Goal: Transaction & Acquisition: Subscribe to service/newsletter

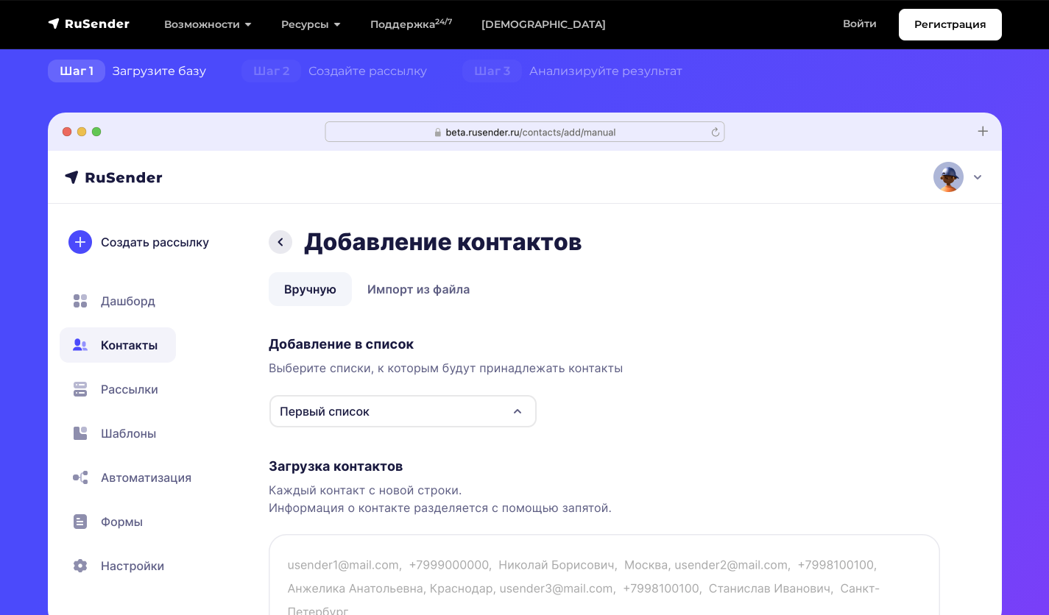
scroll to position [368, 0]
click at [931, 22] on link "Регистрация" at bounding box center [950, 25] width 103 height 32
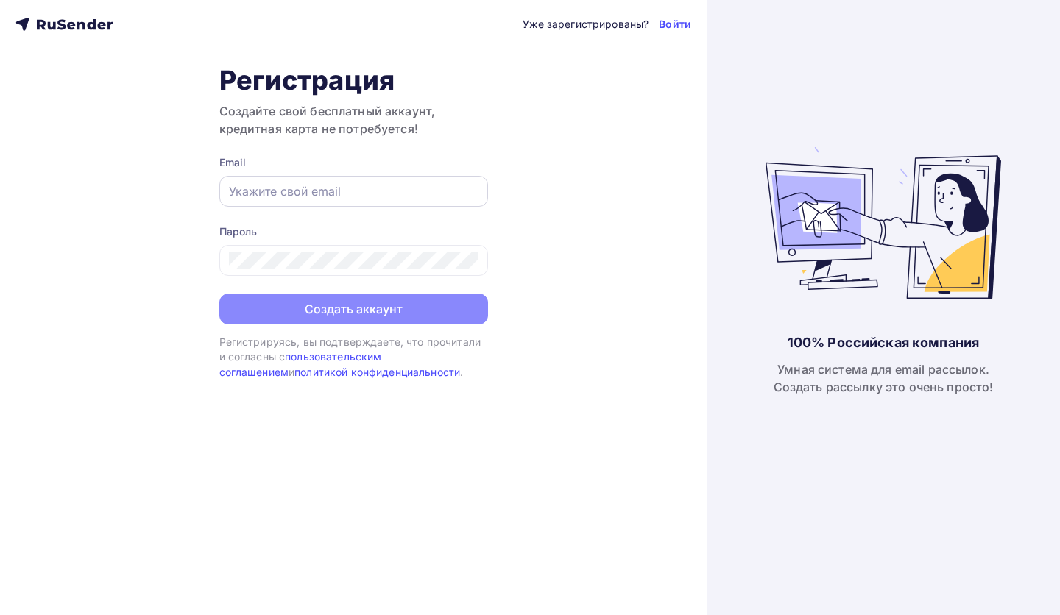
click at [358, 197] on input "text" at bounding box center [354, 192] width 250 height 18
type input "[EMAIL_ADDRESS][DOMAIN_NAME]"
click at [331, 274] on div at bounding box center [353, 260] width 269 height 31
click at [332, 271] on div at bounding box center [353, 260] width 269 height 31
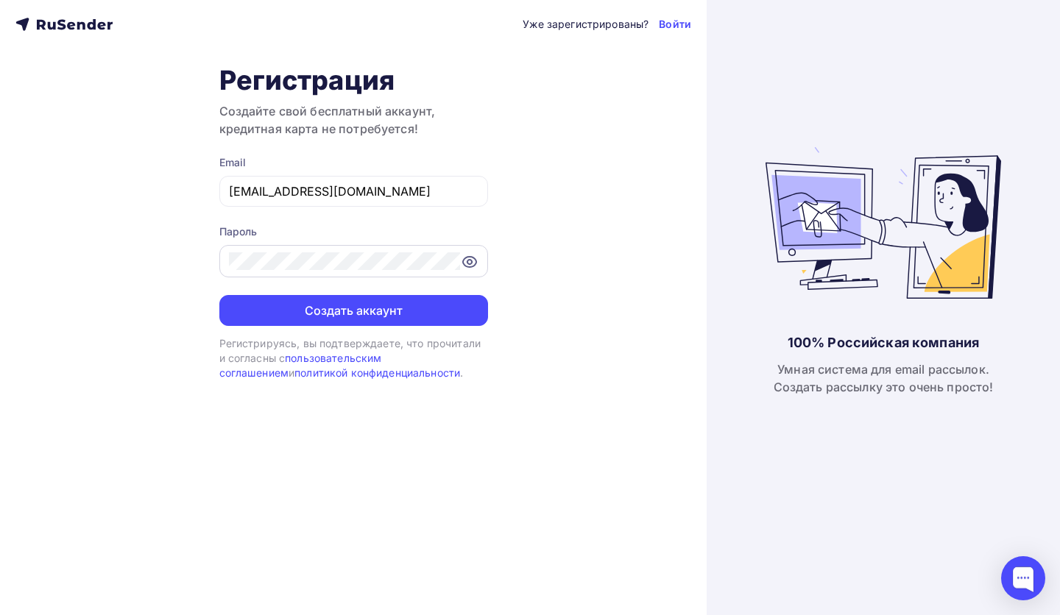
click at [465, 258] on icon at bounding box center [469, 262] width 13 height 10
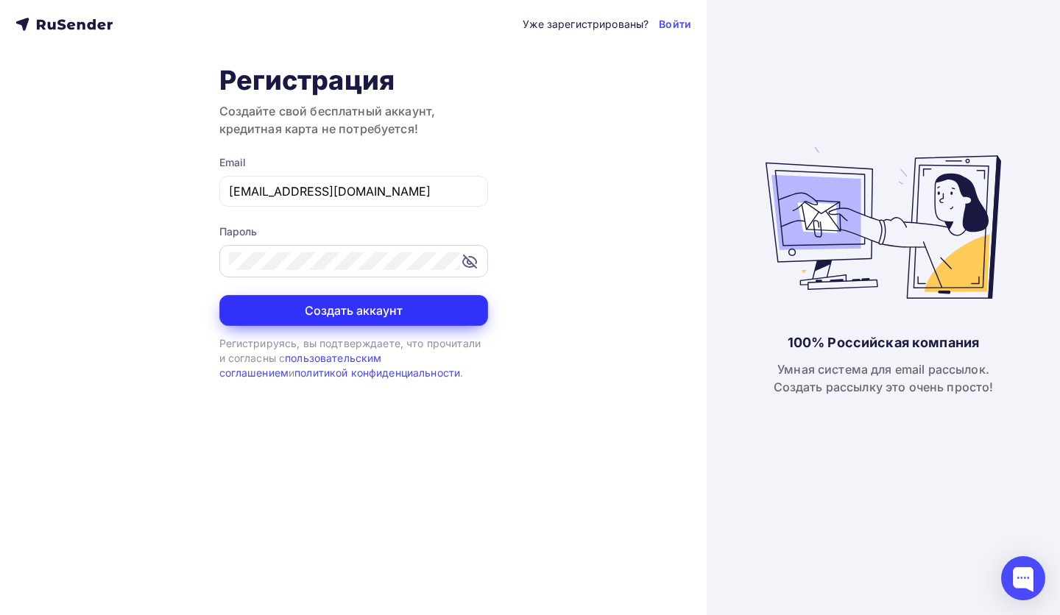
click at [404, 318] on button "Создать аккаунт" at bounding box center [353, 310] width 269 height 31
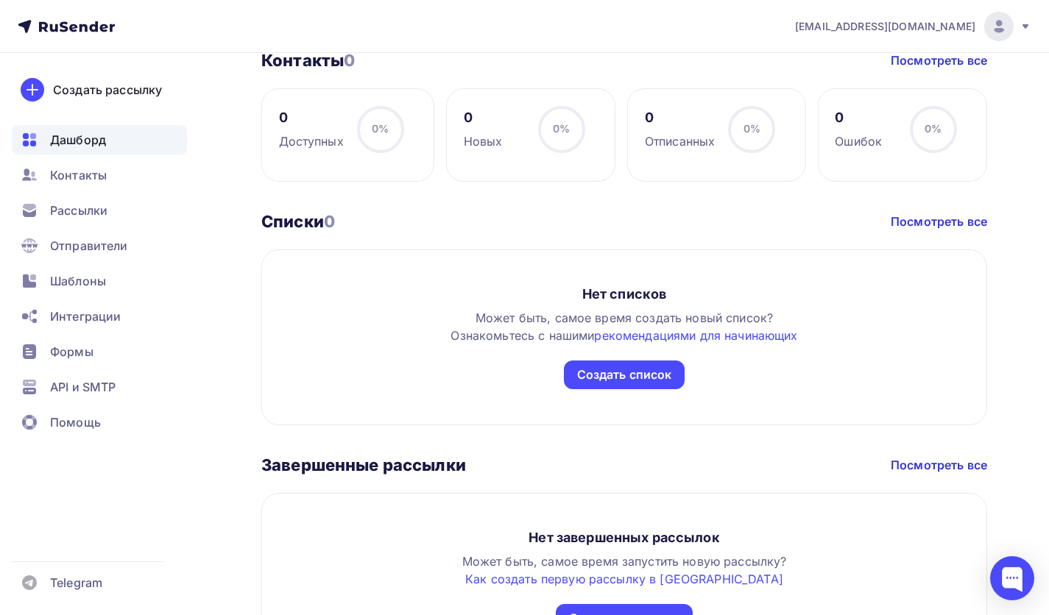
scroll to position [643, 0]
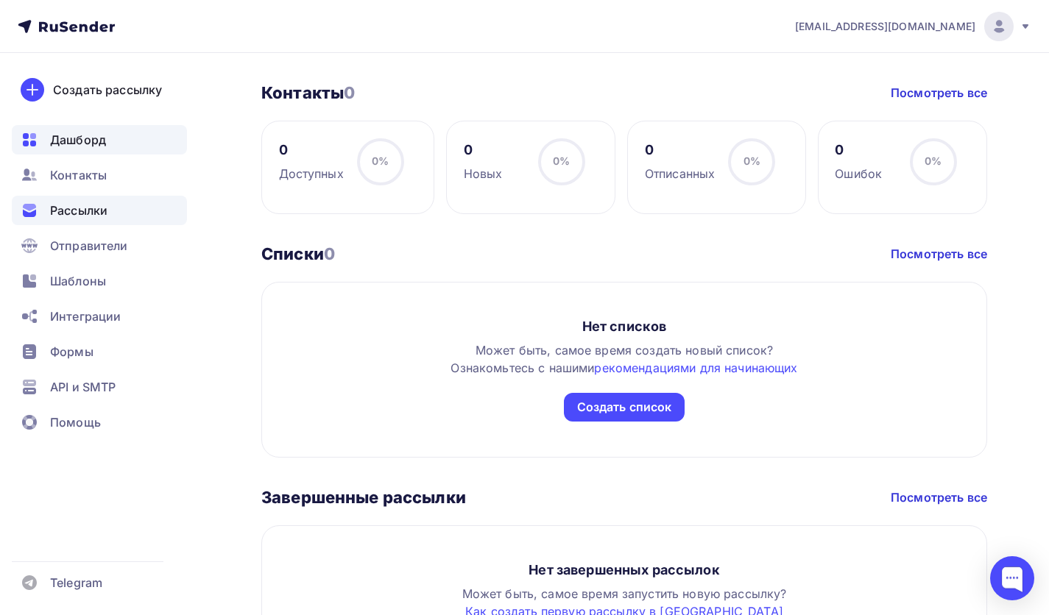
click at [110, 217] on div "Рассылки" at bounding box center [99, 210] width 175 height 29
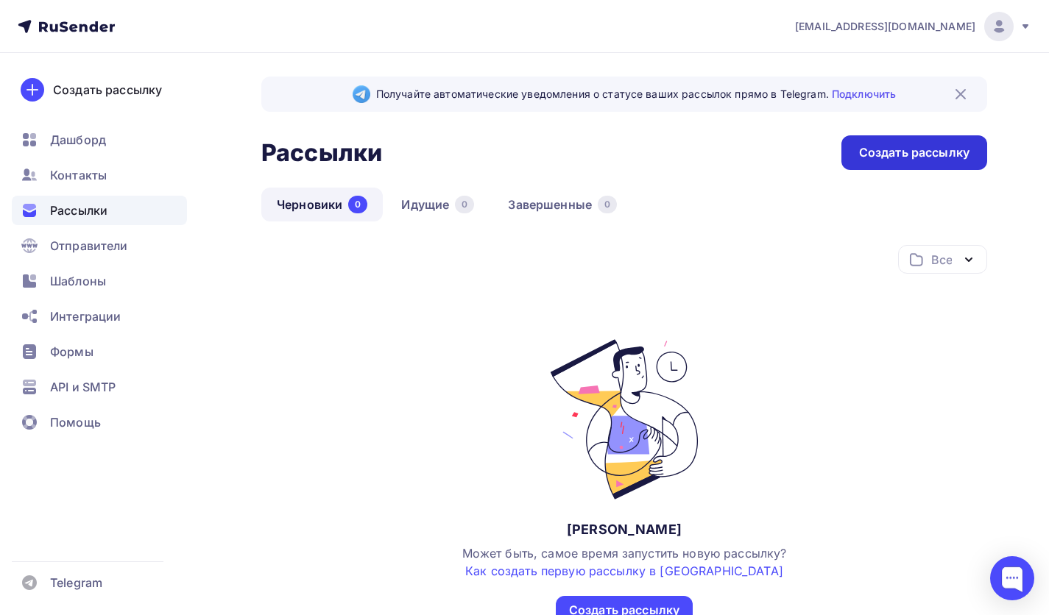
click at [896, 169] on div "Создать рассылку" at bounding box center [914, 152] width 146 height 35
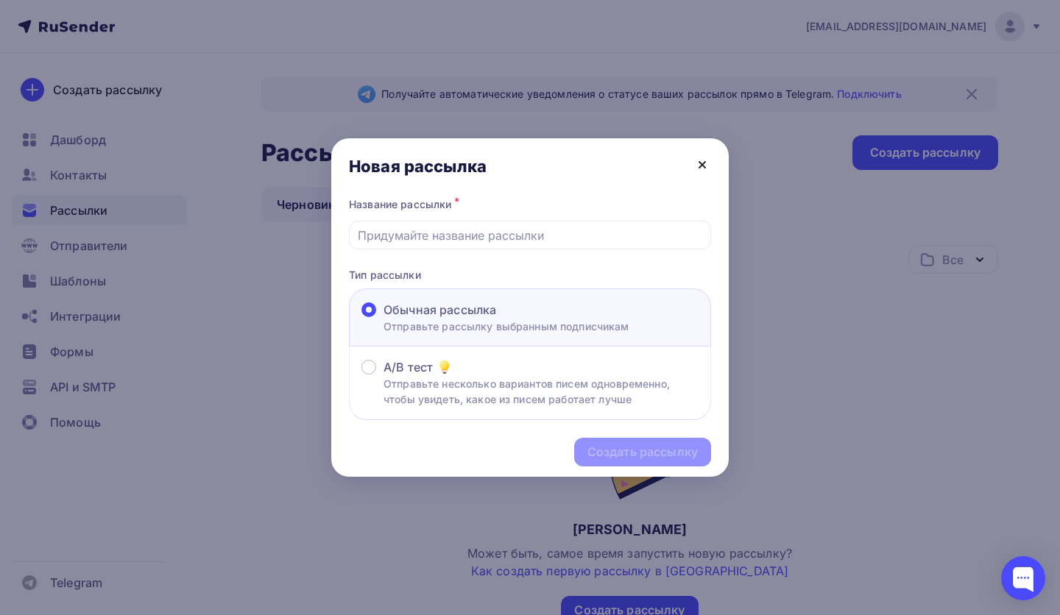
click at [704, 161] on icon at bounding box center [702, 165] width 18 height 18
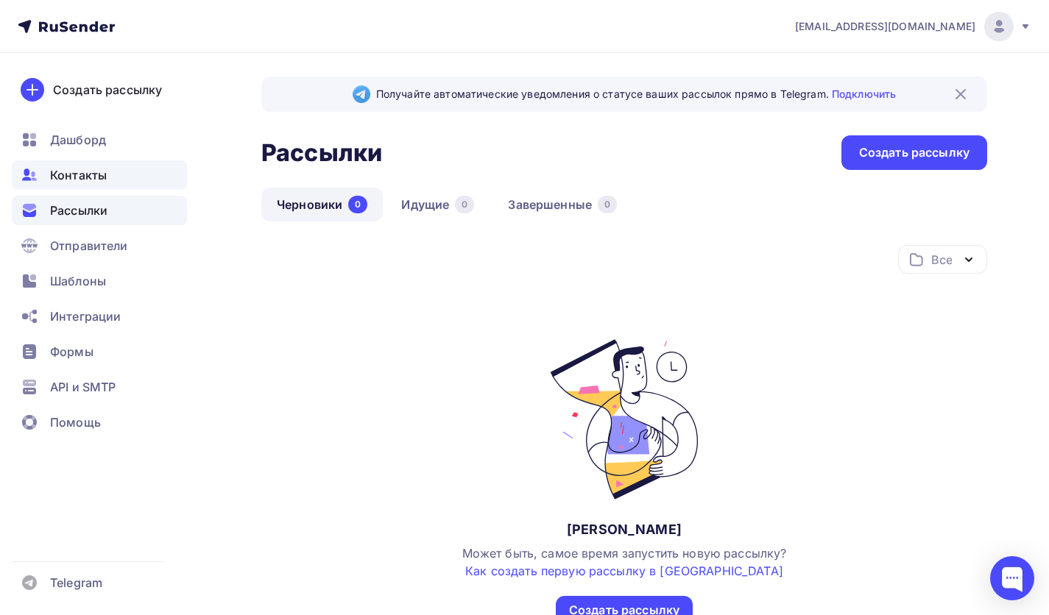
click at [89, 181] on span "Контакты" at bounding box center [78, 175] width 57 height 18
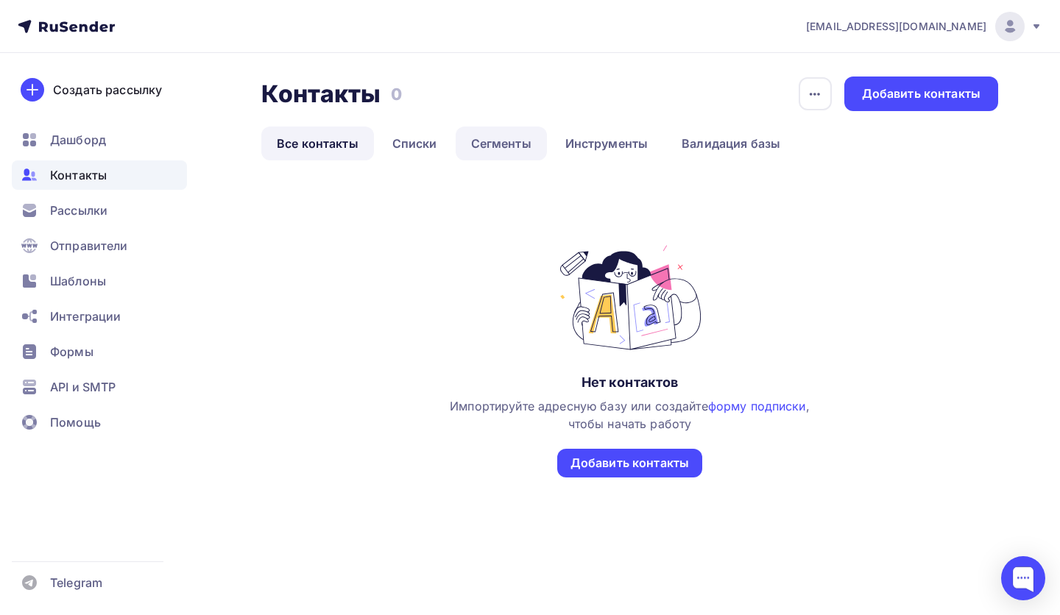
click at [473, 149] on link "Сегменты" at bounding box center [501, 144] width 91 height 34
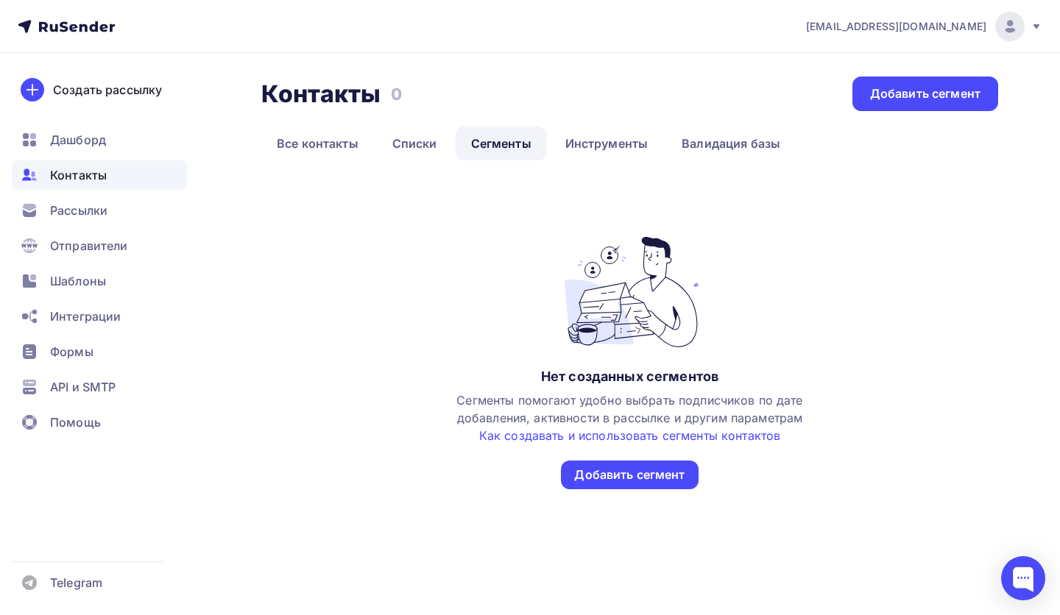
click at [919, 76] on div "Контакты Контакты 0 0 Добавить сегмент Все контакты Списки Сегменты Инструменты…" at bounding box center [530, 315] width 1060 height 525
click at [913, 81] on div "Добавить сегмент" at bounding box center [926, 94] width 146 height 35
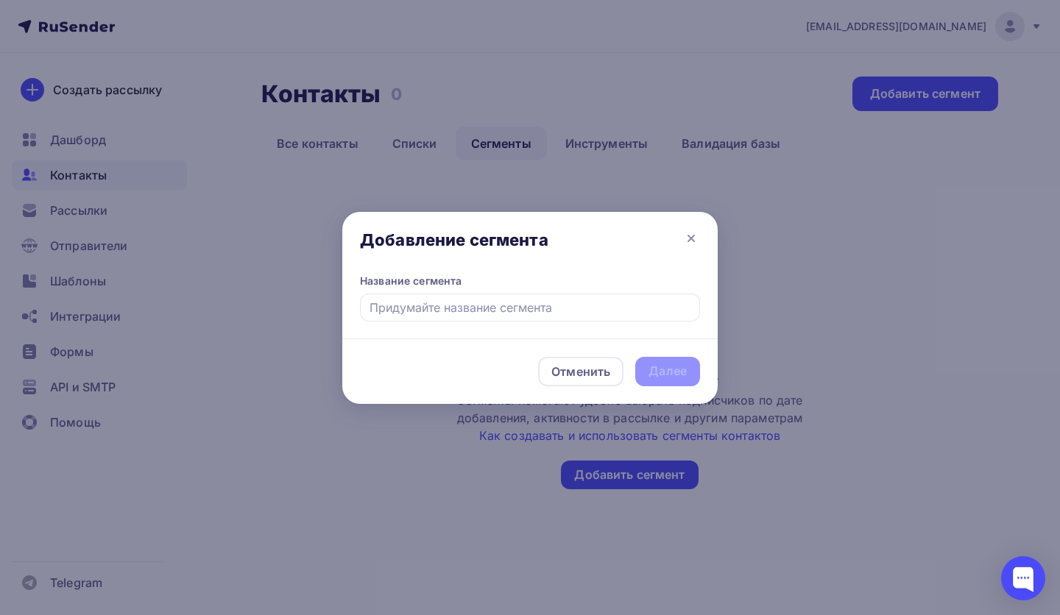
click at [505, 310] on input "text" at bounding box center [530, 308] width 340 height 28
type input "Торгово-промышленная палата"
click at [684, 378] on div "Далее" at bounding box center [668, 371] width 38 height 17
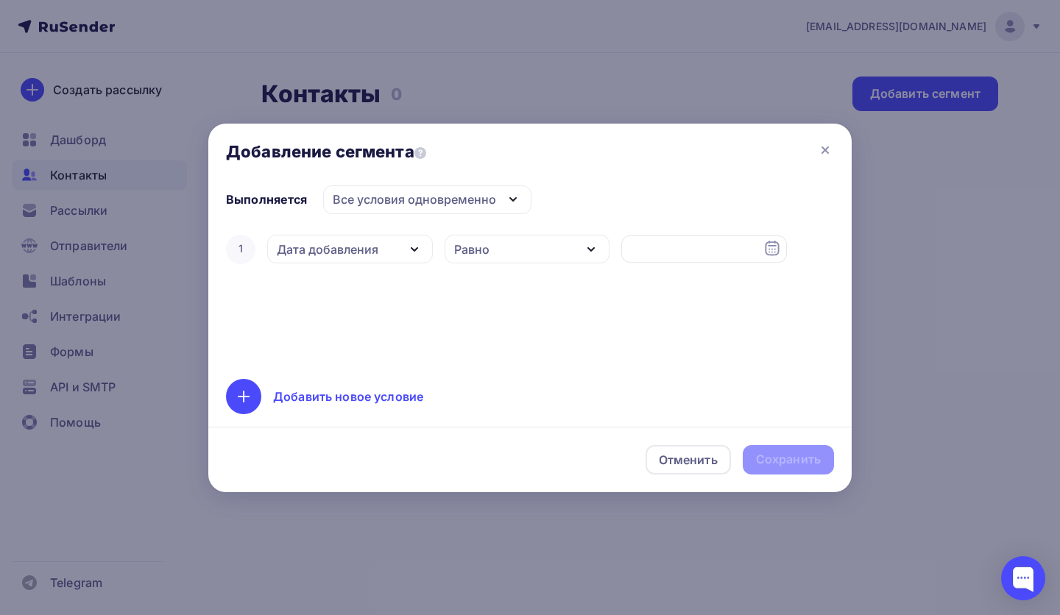
click at [569, 257] on div "Равно" at bounding box center [528, 249] width 166 height 29
click at [389, 258] on div "Дата добавления" at bounding box center [350, 249] width 166 height 29
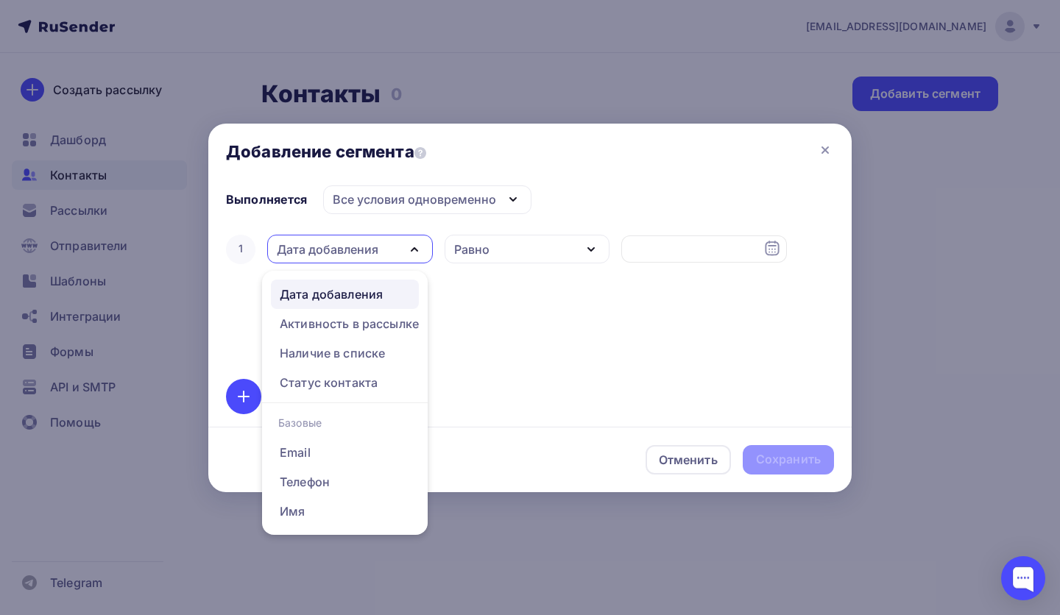
click at [573, 315] on div "1 Дата добавления Дата добавления Активность в рассылке Наличие в списке Статус…" at bounding box center [530, 297] width 608 height 130
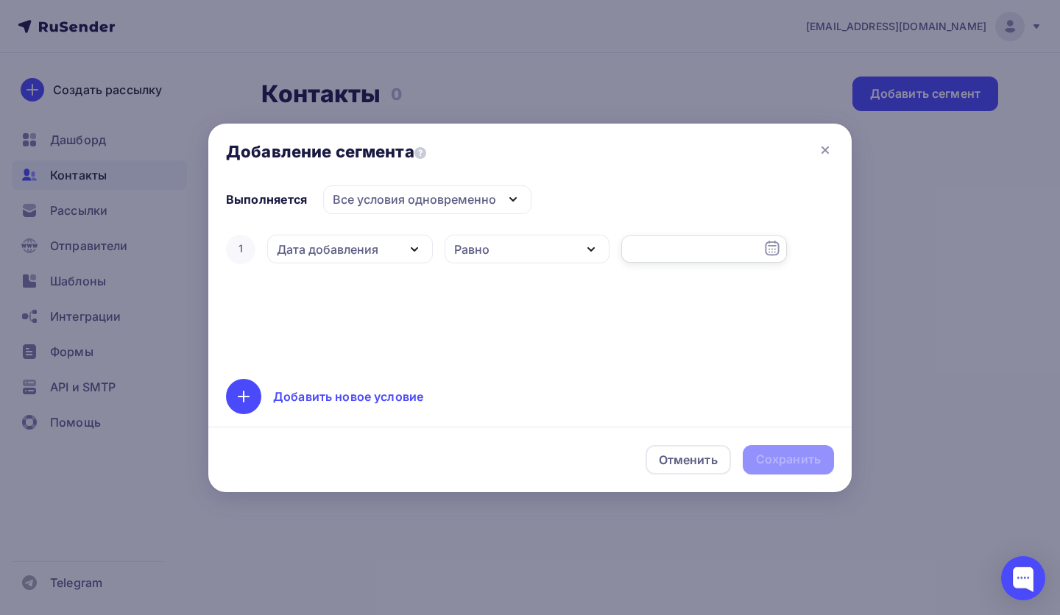
click at [704, 244] on input "text" at bounding box center [704, 250] width 166 height 28
click at [462, 312] on div "1 Дата добавления Дата добавления Активность в рассылке Наличие в списке Статус…" at bounding box center [530, 297] width 608 height 130
click at [372, 262] on div "Дата добавления" at bounding box center [350, 249] width 166 height 29
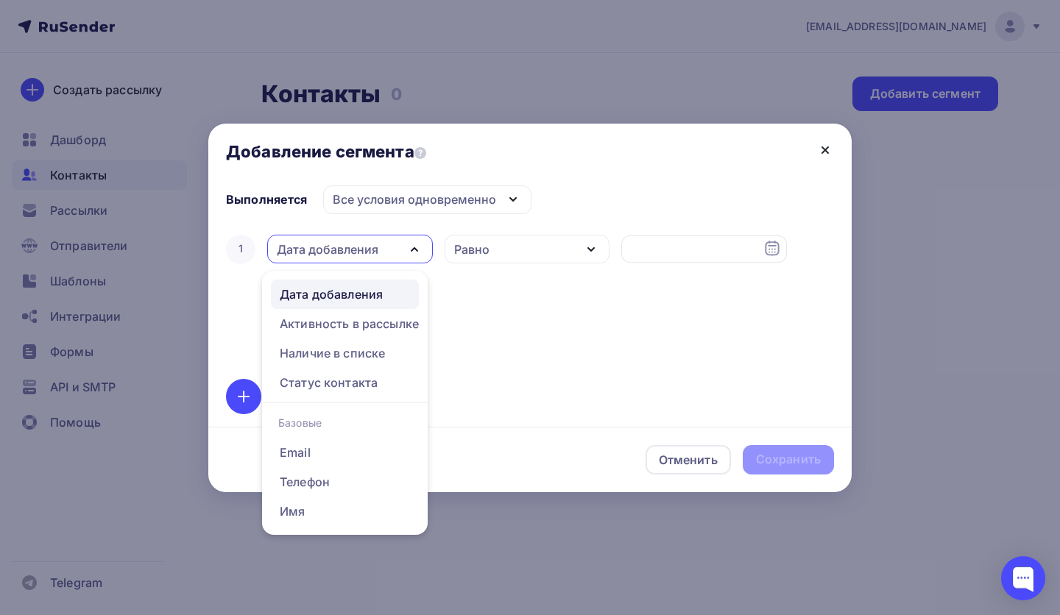
click at [822, 152] on icon at bounding box center [825, 150] width 6 height 6
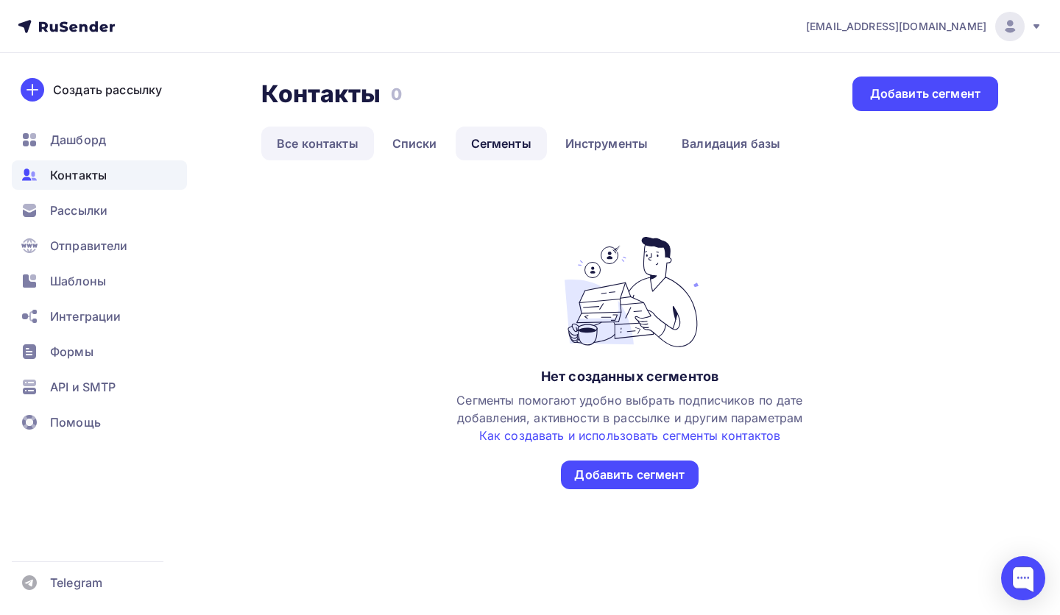
click at [296, 144] on link "Все контакты" at bounding box center [317, 144] width 113 height 34
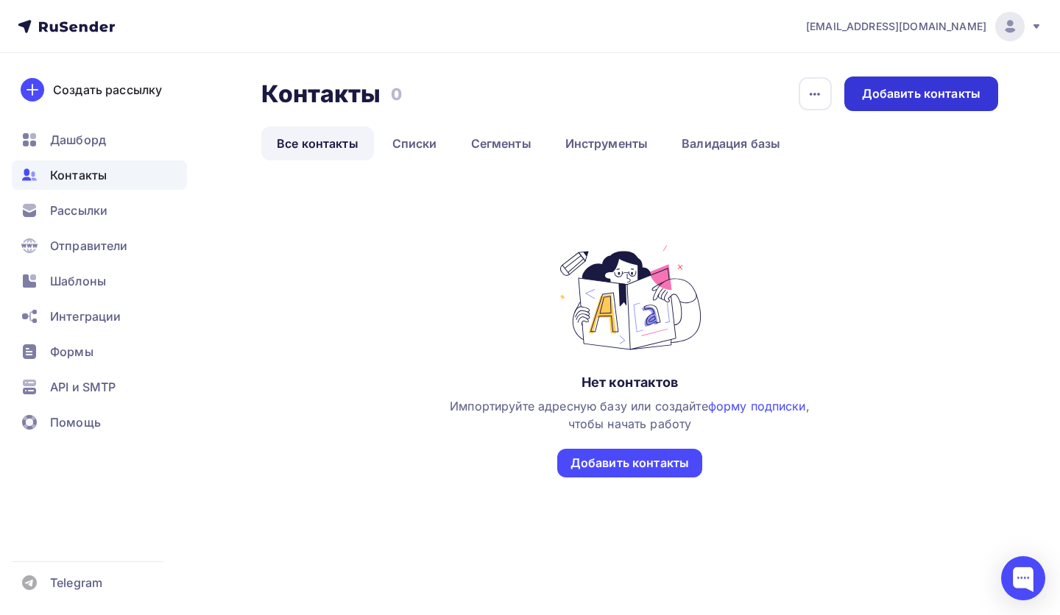
click at [916, 99] on div "Добавить контакты" at bounding box center [921, 93] width 119 height 17
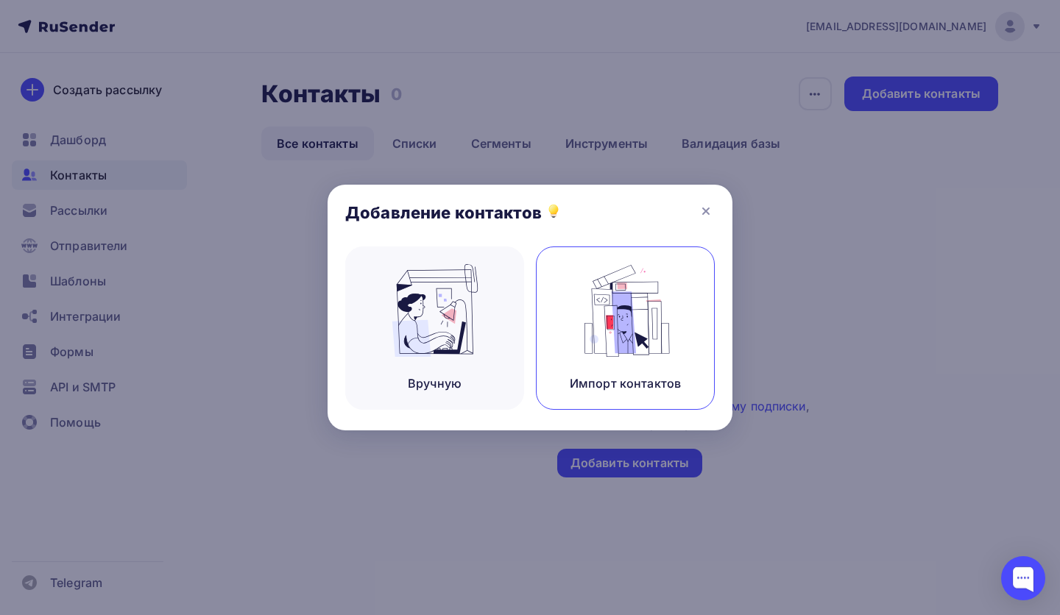
click at [547, 346] on div "Импорт контактов" at bounding box center [625, 328] width 179 height 163
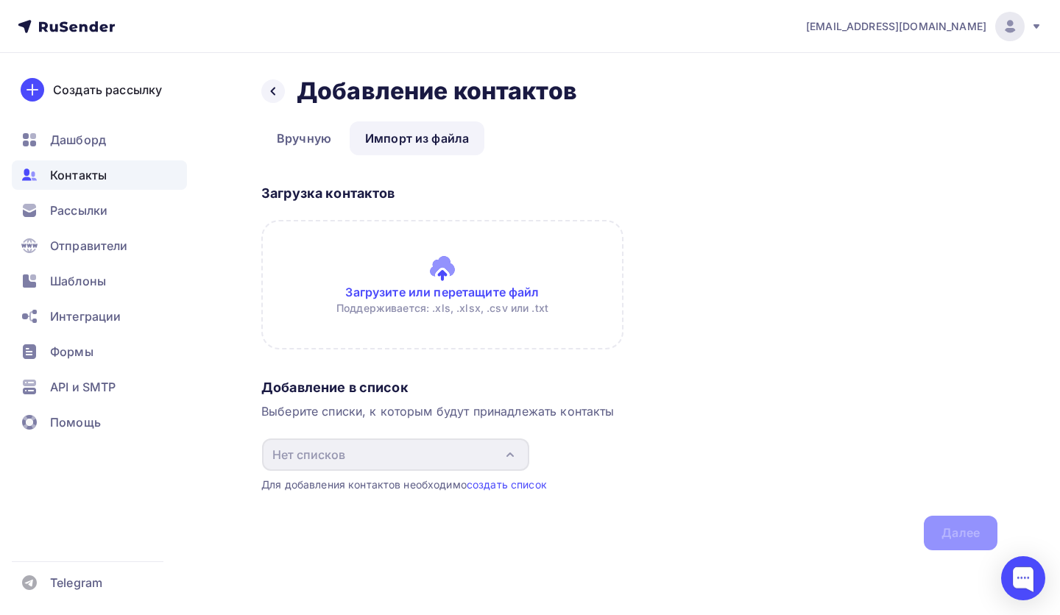
click at [473, 286] on input "file" at bounding box center [442, 285] width 362 height 130
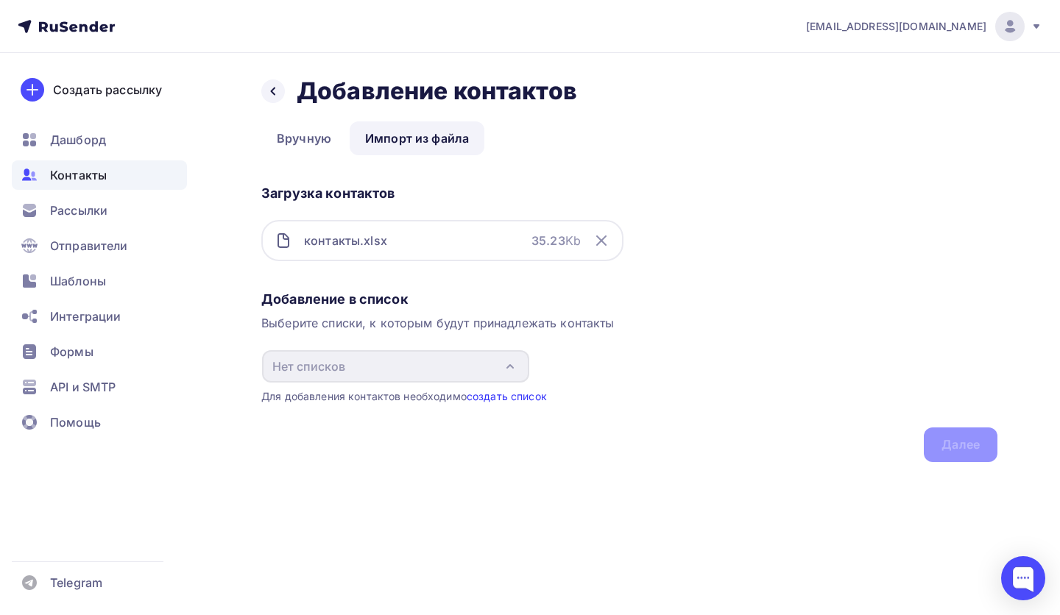
click at [525, 395] on link "создать список" at bounding box center [507, 396] width 80 height 13
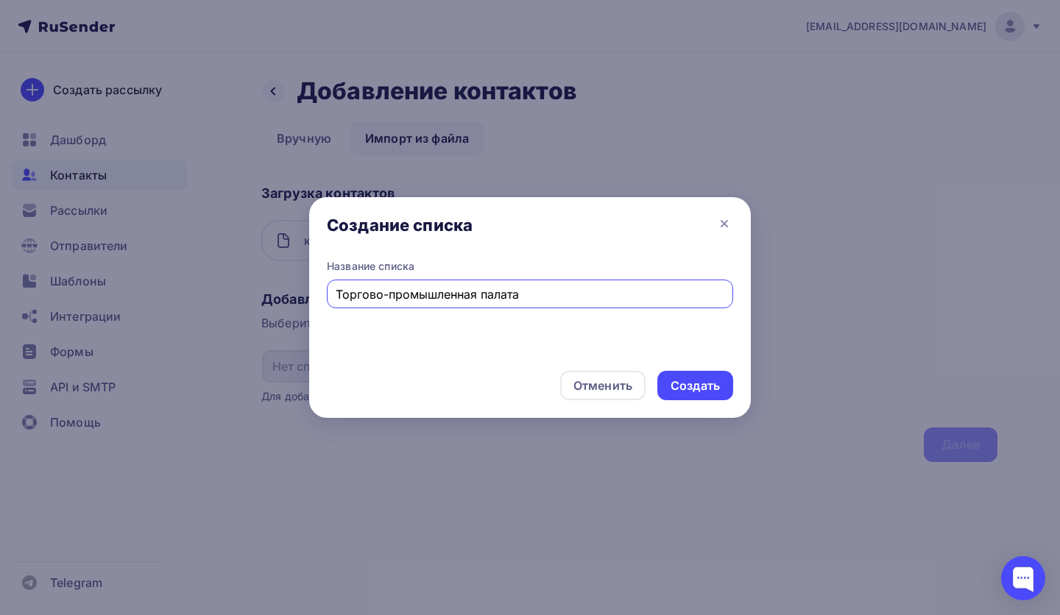
type input "Торгово-промышленная палата"
click at [685, 401] on div "Отменить Создать" at bounding box center [530, 385] width 442 height 65
click at [690, 387] on div "Создать" at bounding box center [695, 386] width 49 height 17
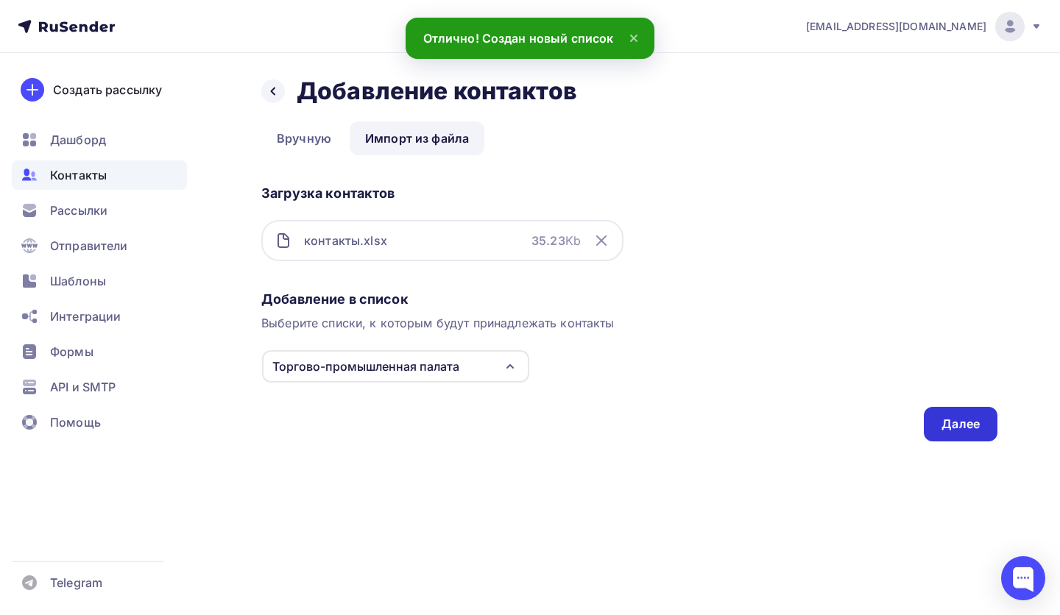
click at [937, 414] on div "Далее" at bounding box center [961, 424] width 74 height 35
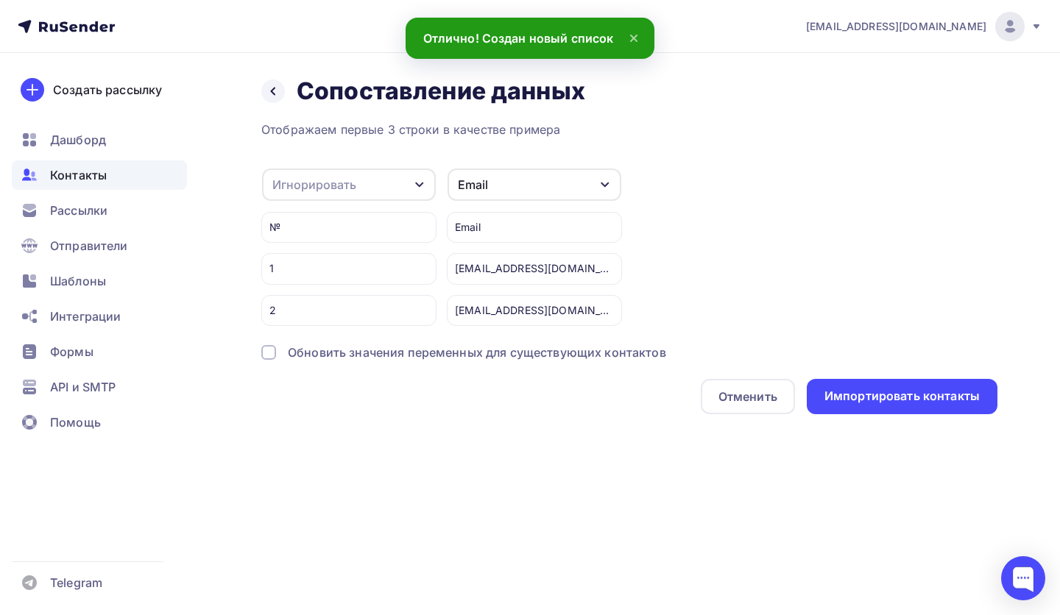
click at [357, 184] on div "Игнорировать" at bounding box center [349, 185] width 174 height 32
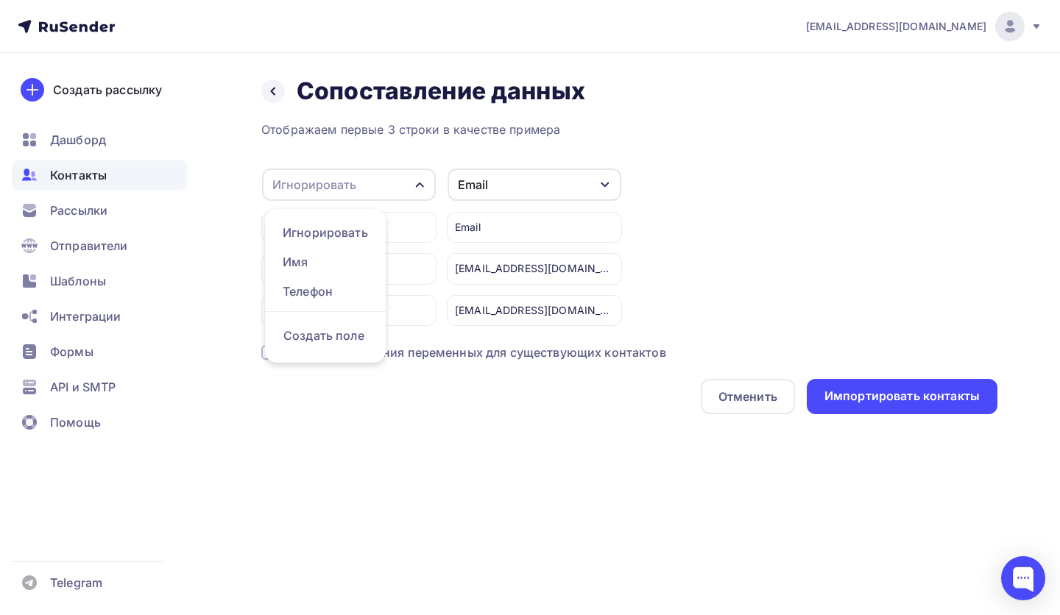
click at [385, 191] on div "Игнорировать" at bounding box center [349, 185] width 174 height 32
click at [386, 191] on div "Игнорировать" at bounding box center [349, 185] width 174 height 32
click at [839, 147] on div "Отображаем первые 3 строки в качестве примера Игнорировать Игнорировать Имя Тел…" at bounding box center [629, 268] width 736 height 294
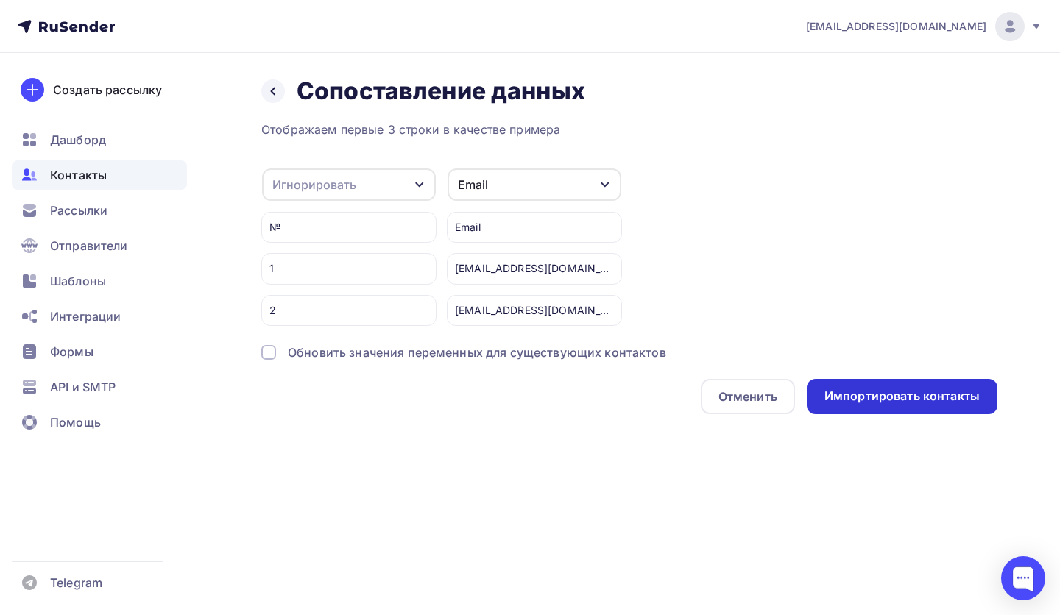
click at [848, 400] on div "Импортировать контакты" at bounding box center [902, 396] width 155 height 17
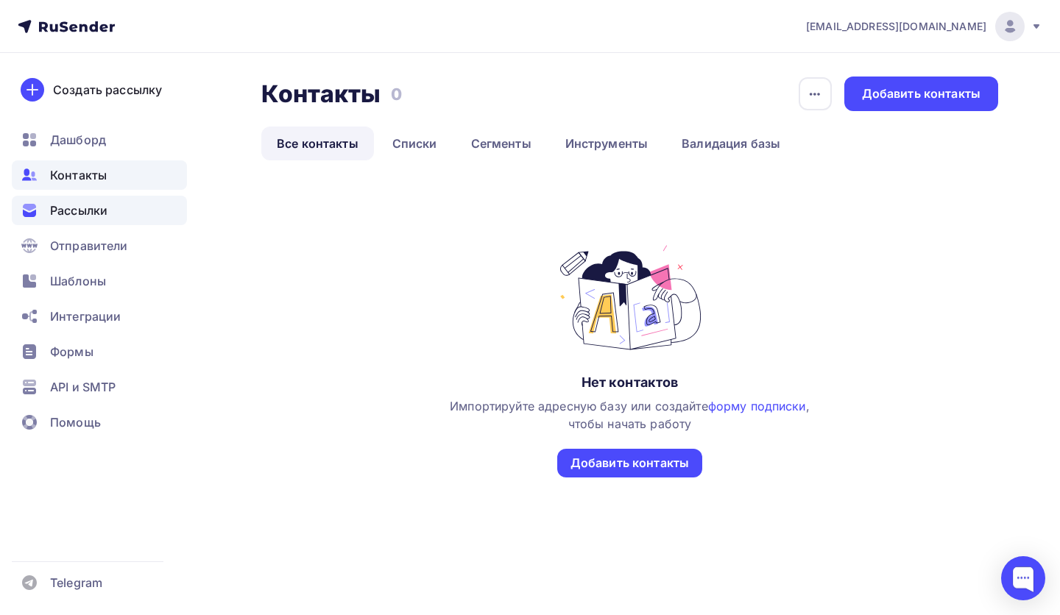
click at [74, 203] on span "Рассылки" at bounding box center [78, 211] width 57 height 18
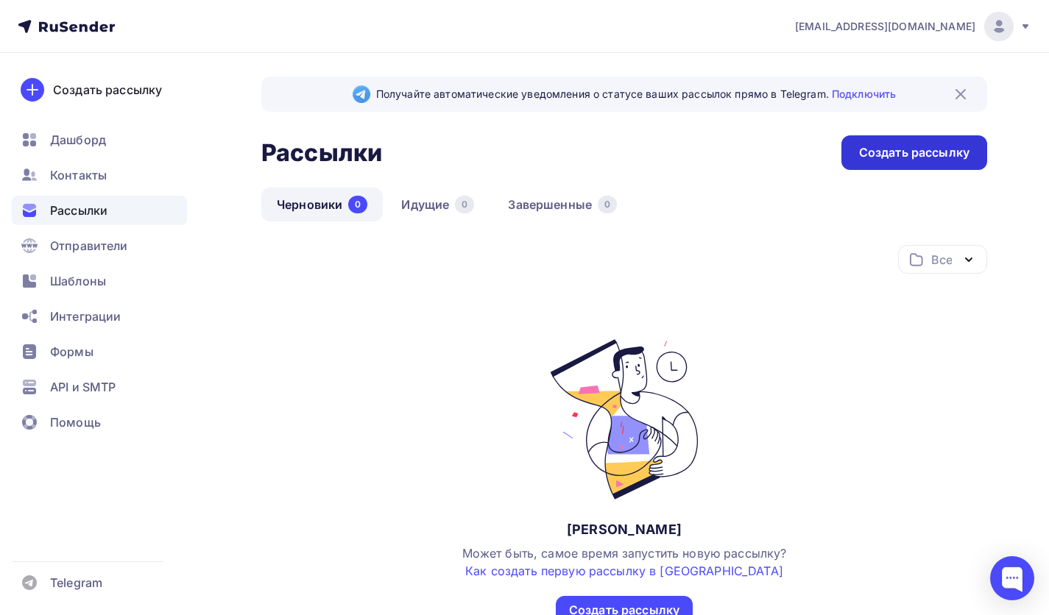
click at [850, 155] on div "Создать рассылку" at bounding box center [914, 152] width 146 height 35
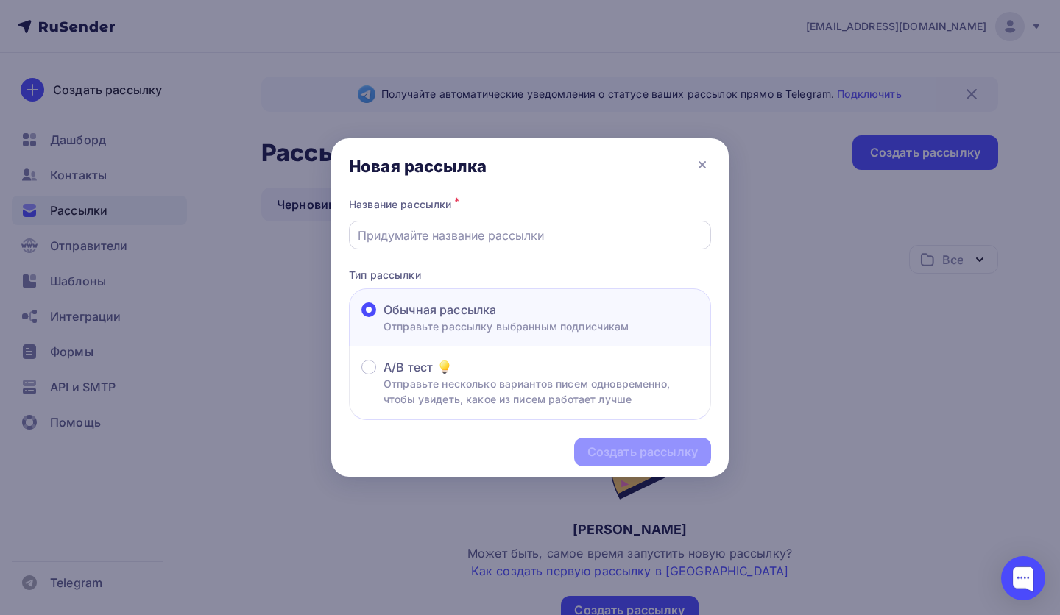
click at [439, 241] on input "text" at bounding box center [530, 236] width 345 height 18
click at [699, 167] on icon at bounding box center [702, 165] width 18 height 18
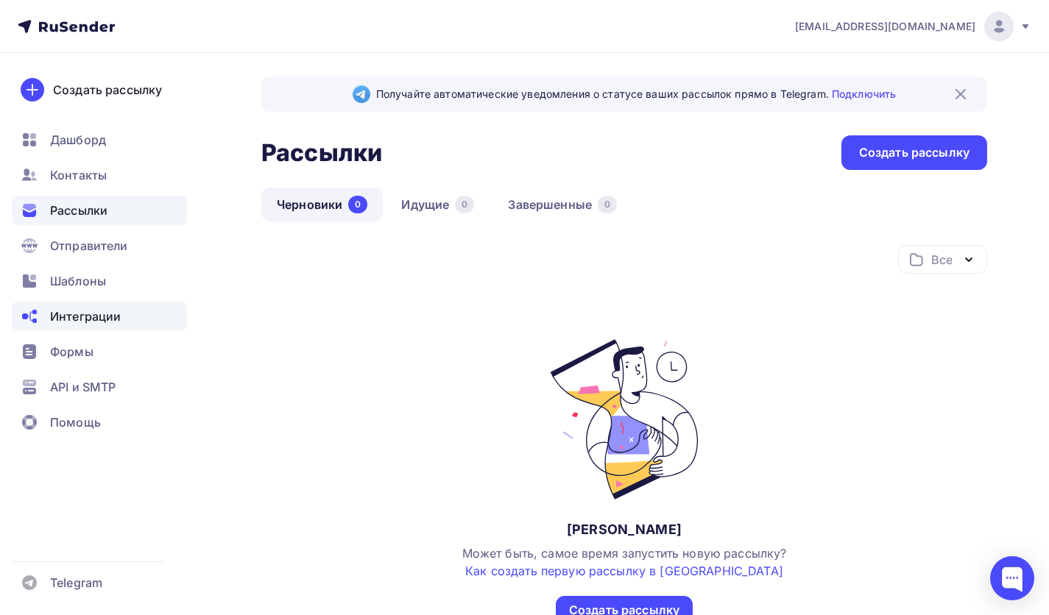
click at [99, 318] on span "Интеграции" at bounding box center [85, 317] width 71 height 18
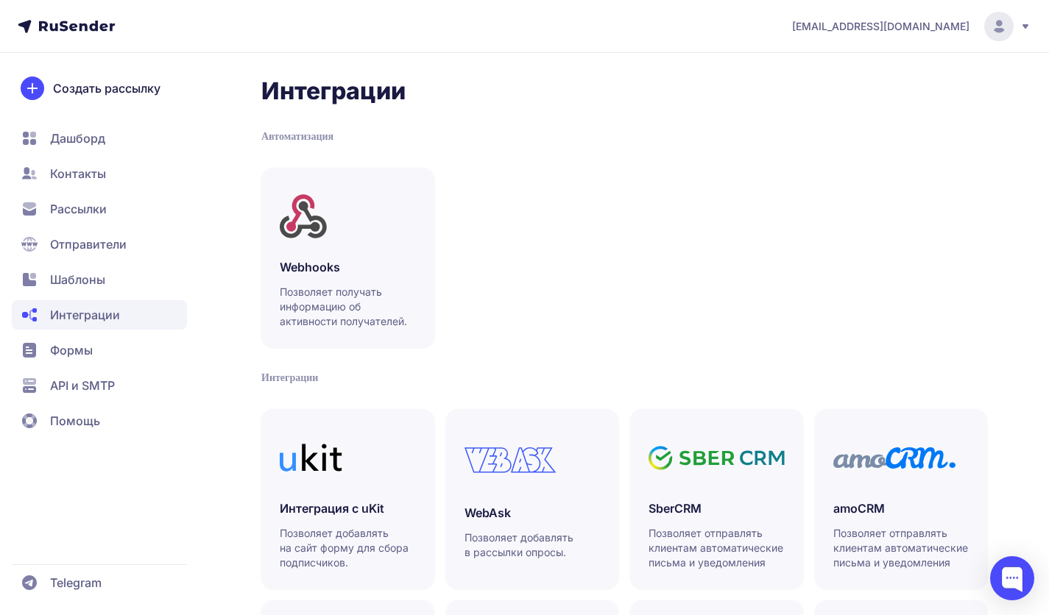
click at [94, 28] on icon at bounding box center [77, 26] width 76 height 11
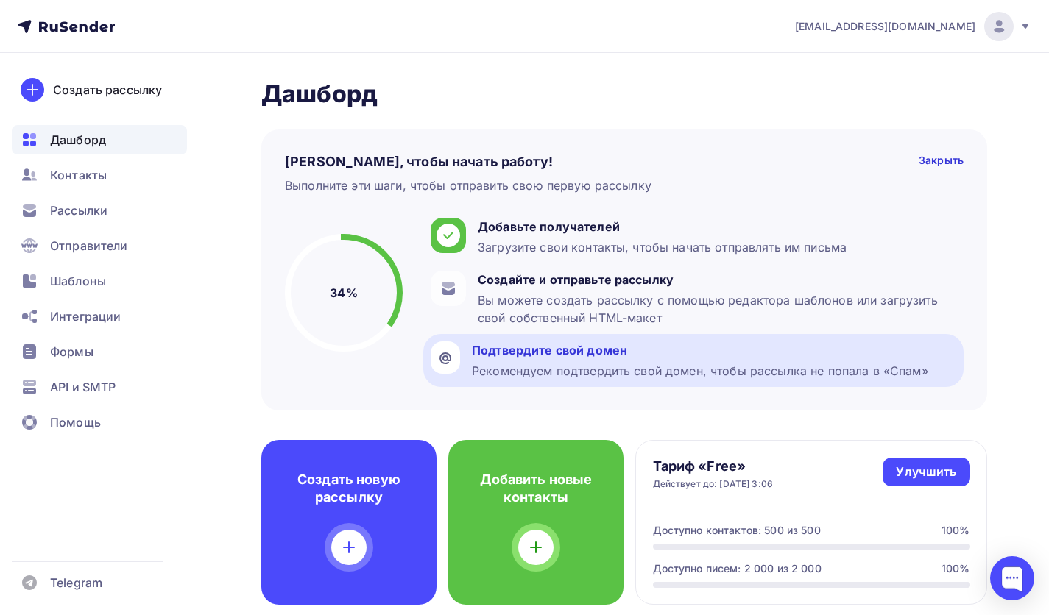
click at [529, 370] on div "Рекомендуем подтвердить свой домен, чтобы рассылка не попала в «Спам»" at bounding box center [700, 371] width 456 height 18
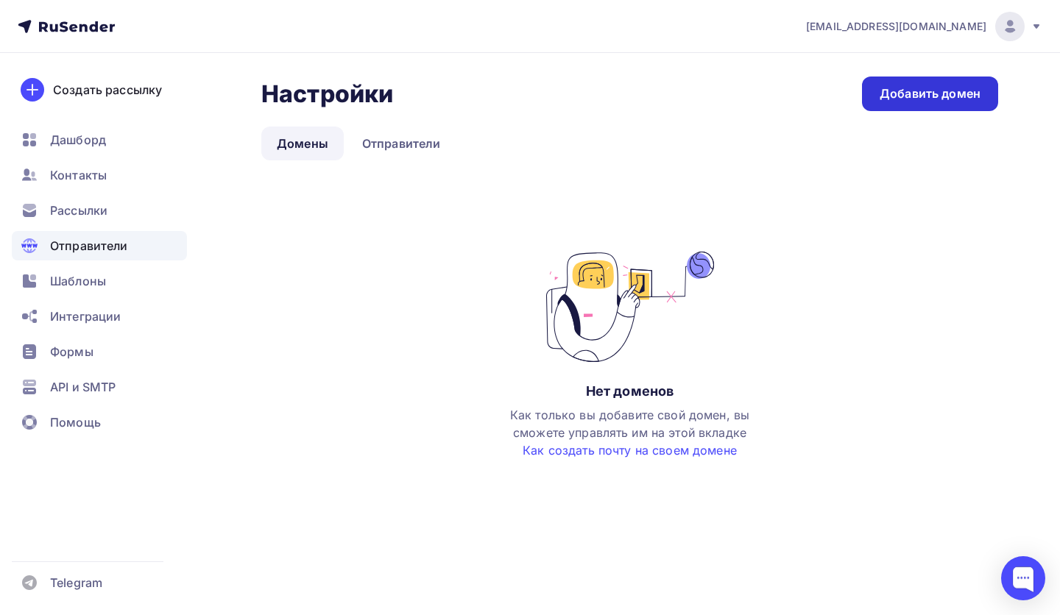
click at [933, 99] on div "Добавить домен" at bounding box center [930, 93] width 101 height 17
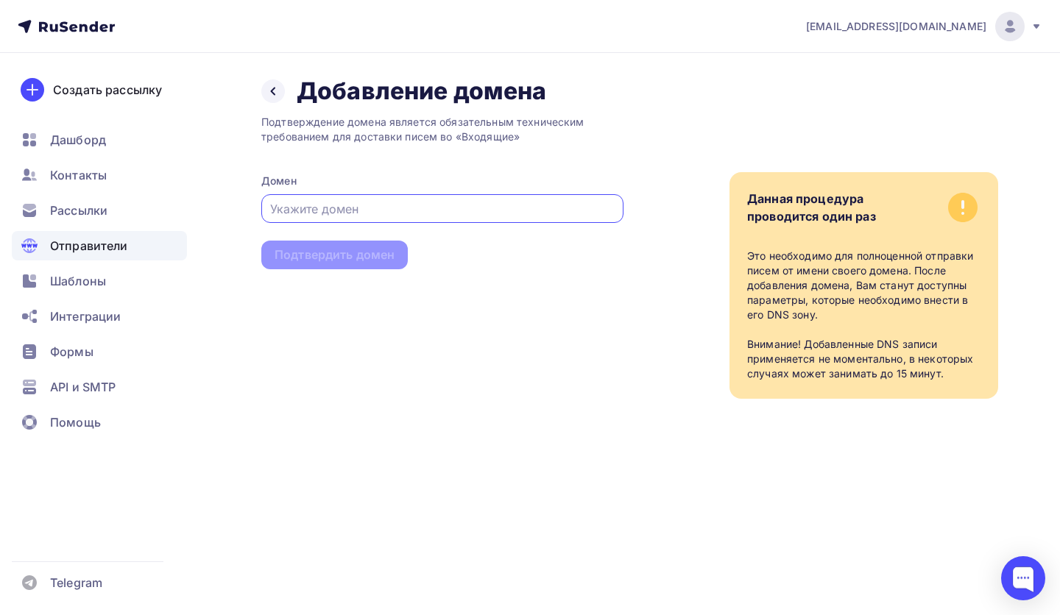
click at [526, 207] on input "text" at bounding box center [442, 209] width 345 height 18
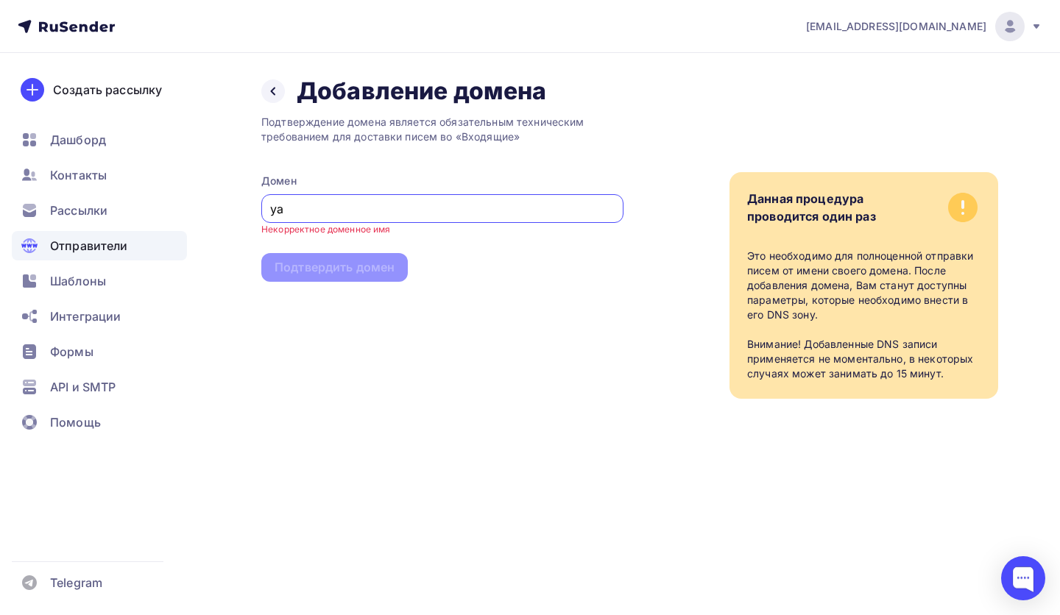
type input "y"
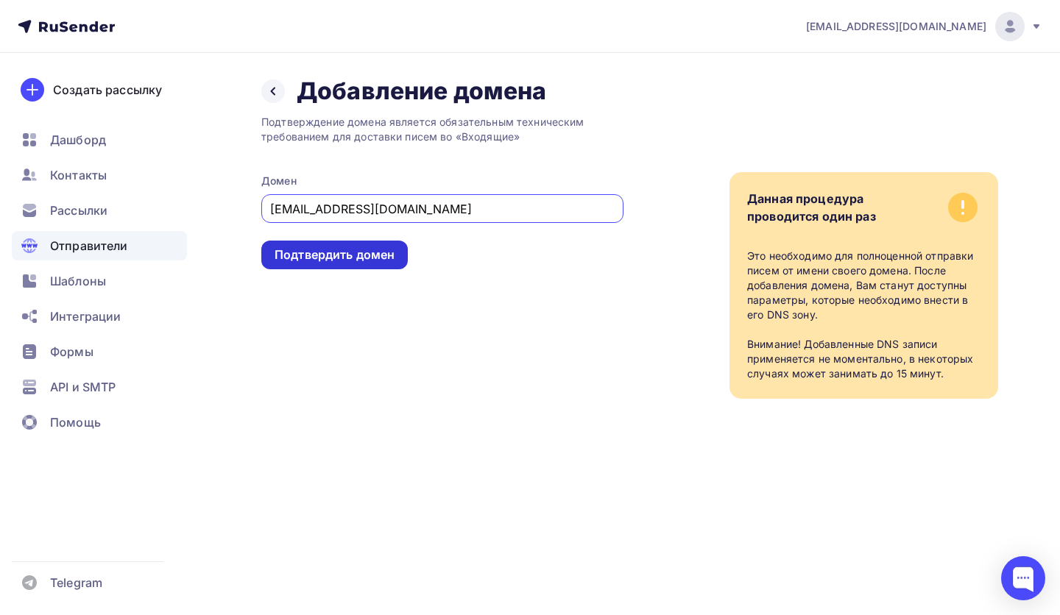
type input "[EMAIL_ADDRESS][DOMAIN_NAME]"
click at [309, 253] on div "Подтвердить домен" at bounding box center [335, 255] width 120 height 17
click at [361, 258] on div "Подтвердить домен" at bounding box center [335, 255] width 120 height 17
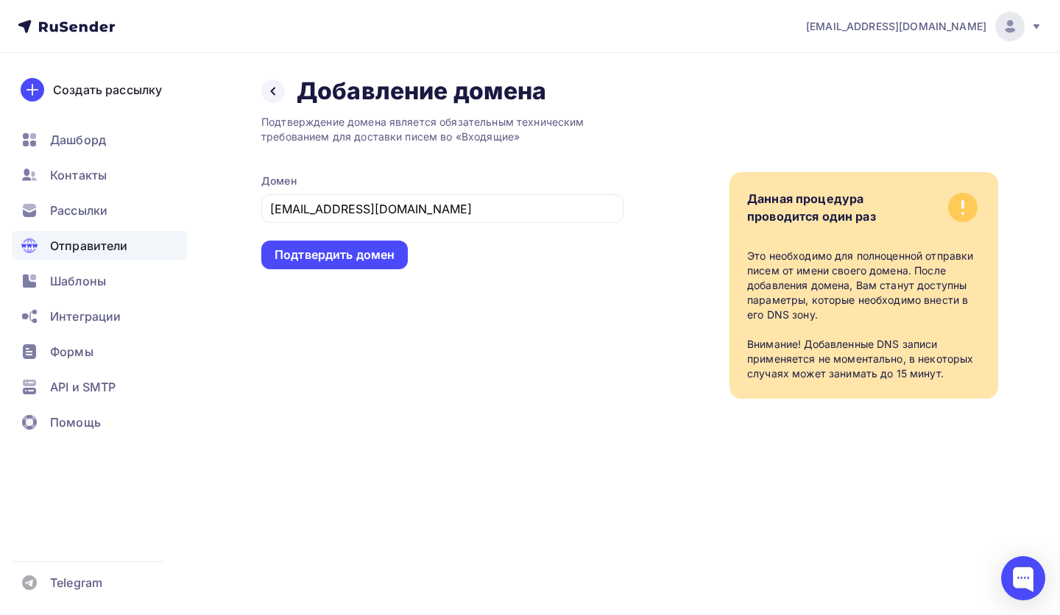
click at [96, 30] on icon at bounding box center [93, 26] width 9 height 10
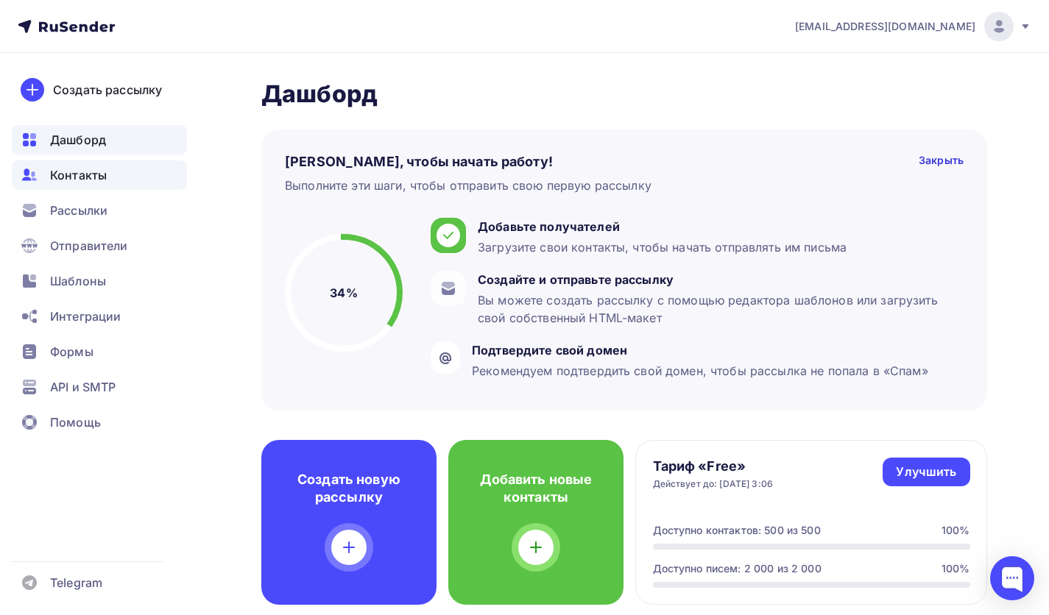
click at [98, 163] on div "Контакты" at bounding box center [99, 174] width 175 height 29
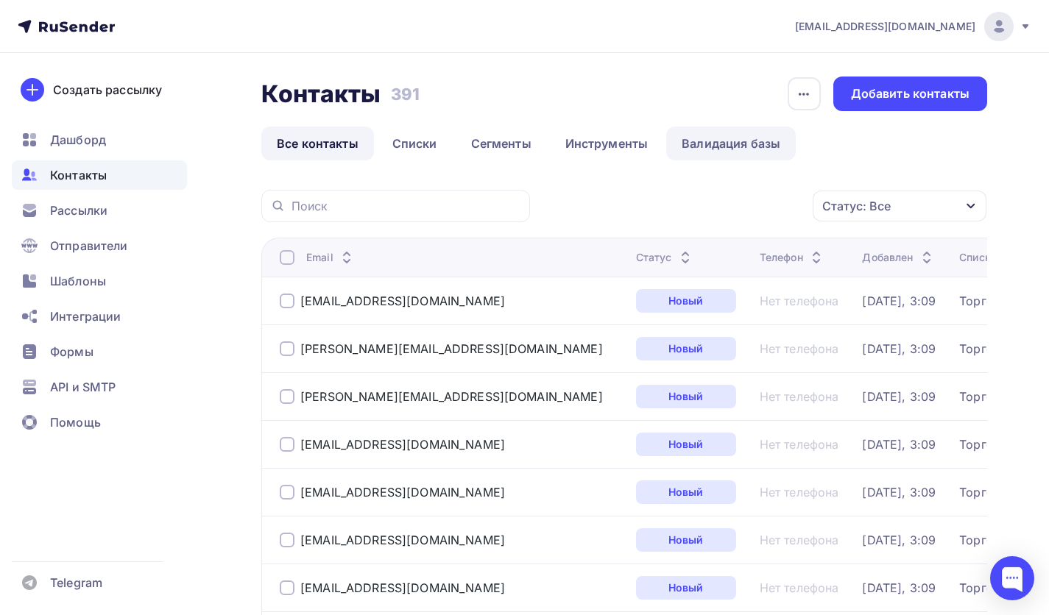
click at [701, 134] on link "Валидация базы" at bounding box center [731, 144] width 130 height 34
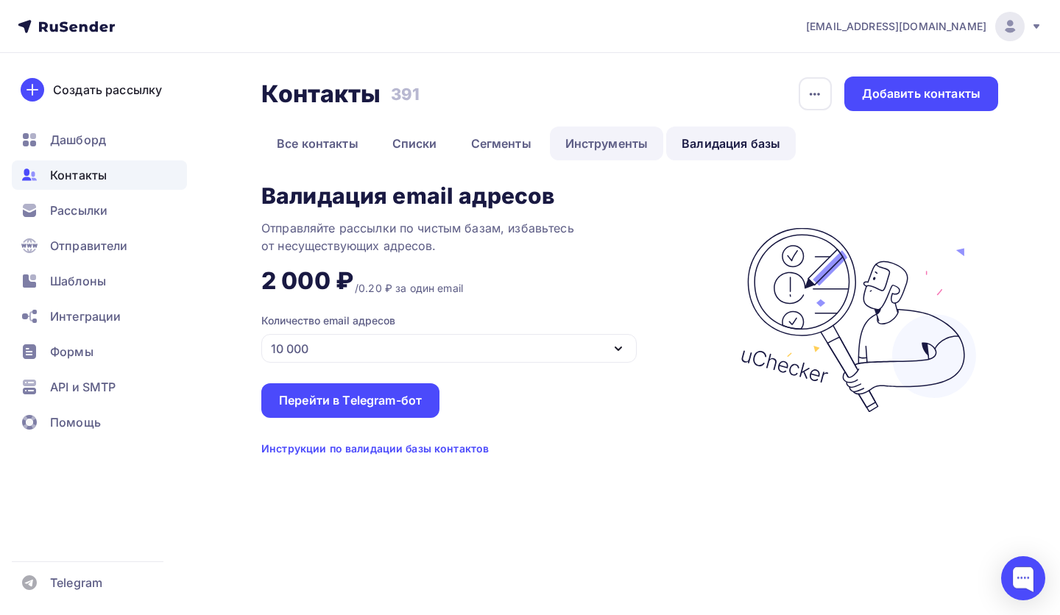
click at [567, 156] on link "Инструменты" at bounding box center [607, 144] width 114 height 34
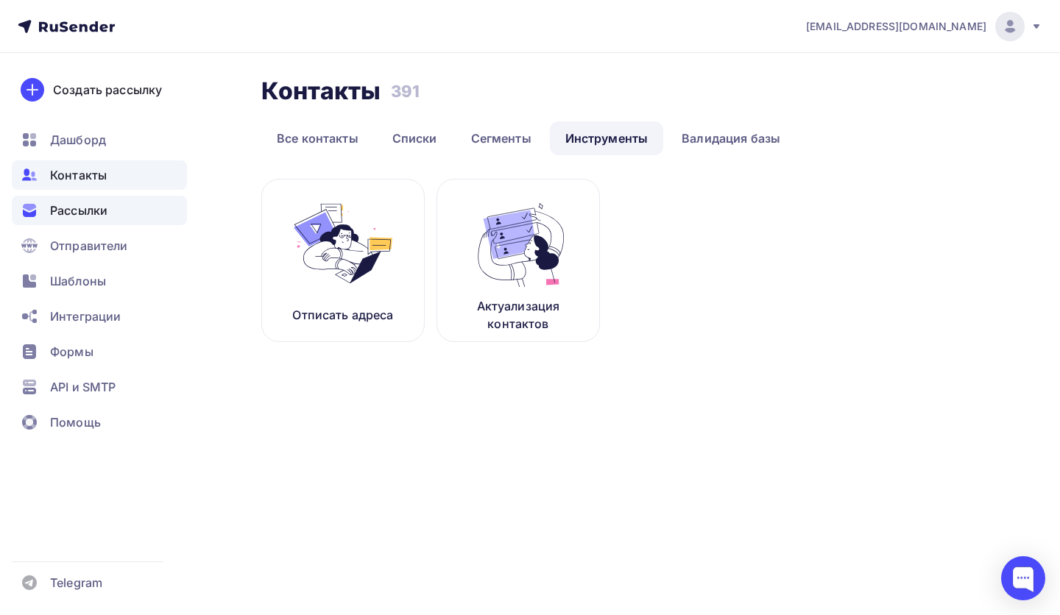
click at [115, 209] on div "Рассылки" at bounding box center [99, 210] width 175 height 29
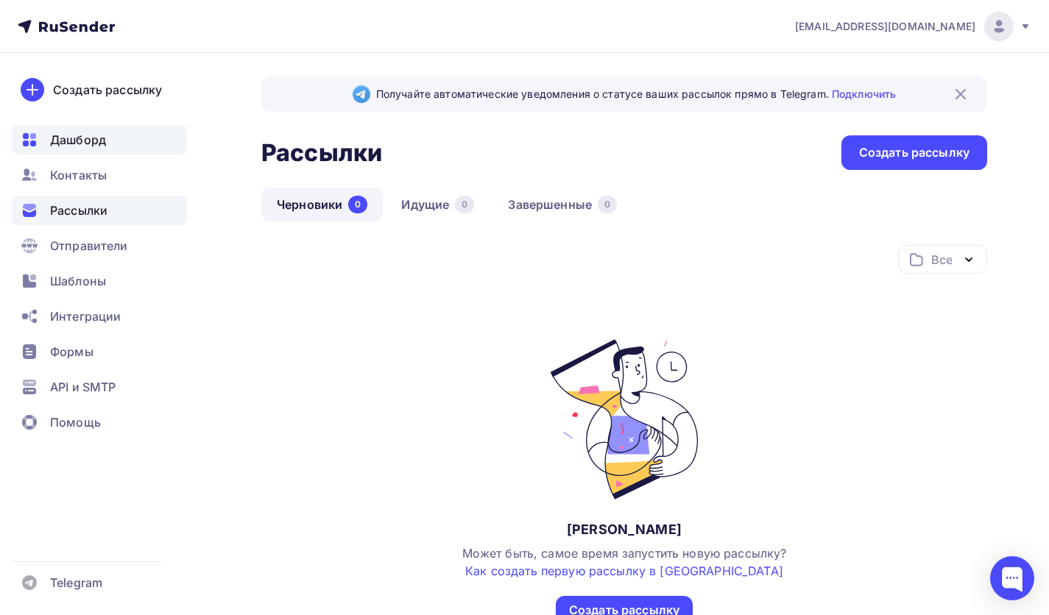
click at [100, 145] on span "Дашборд" at bounding box center [78, 140] width 56 height 18
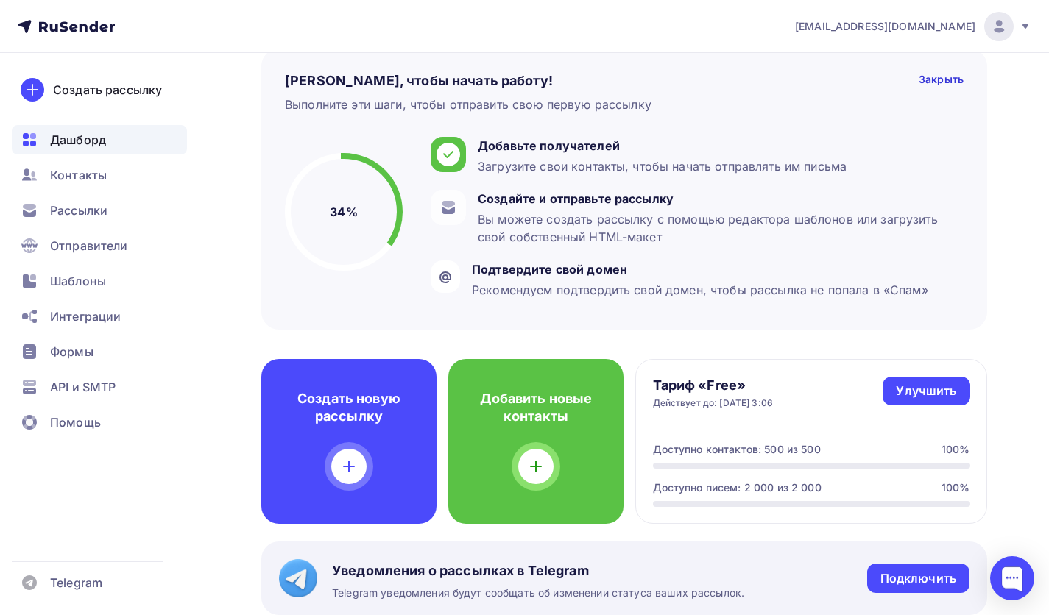
scroll to position [74, 0]
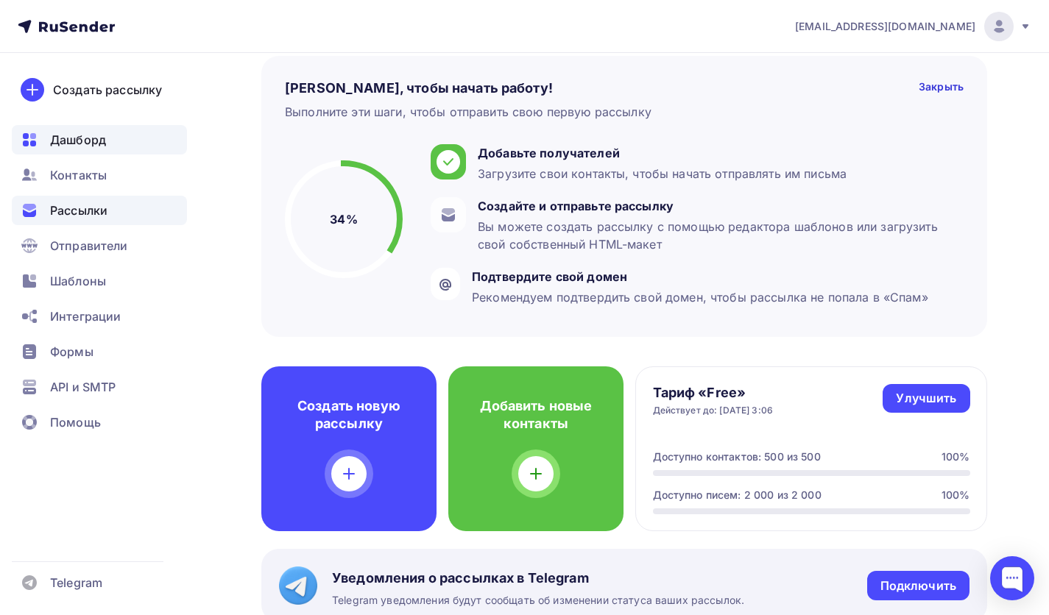
click at [63, 223] on div "Рассылки" at bounding box center [99, 210] width 175 height 29
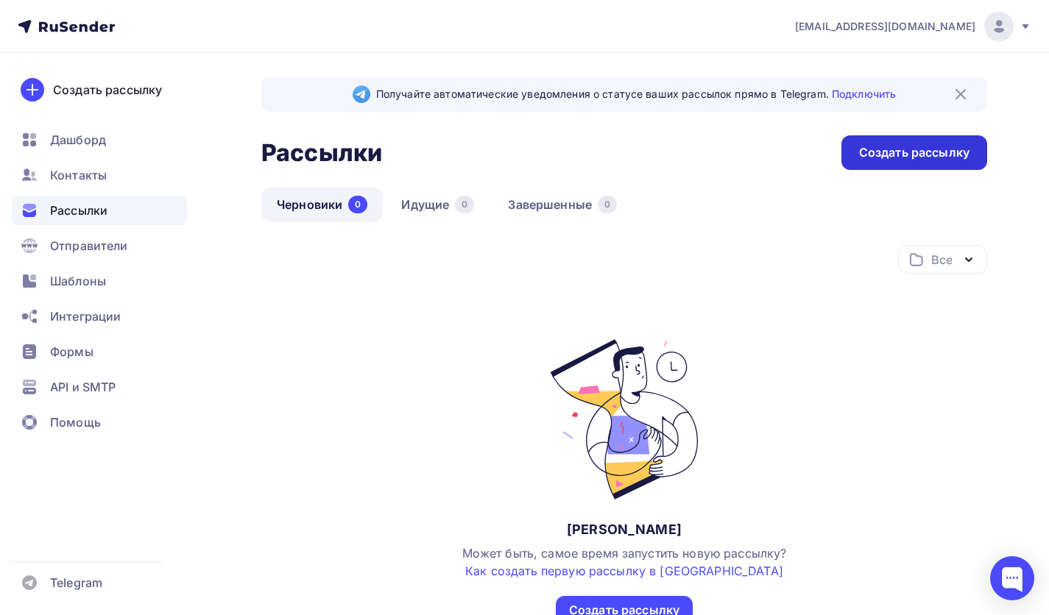
click at [933, 145] on div "Создать рассылку" at bounding box center [914, 152] width 110 height 17
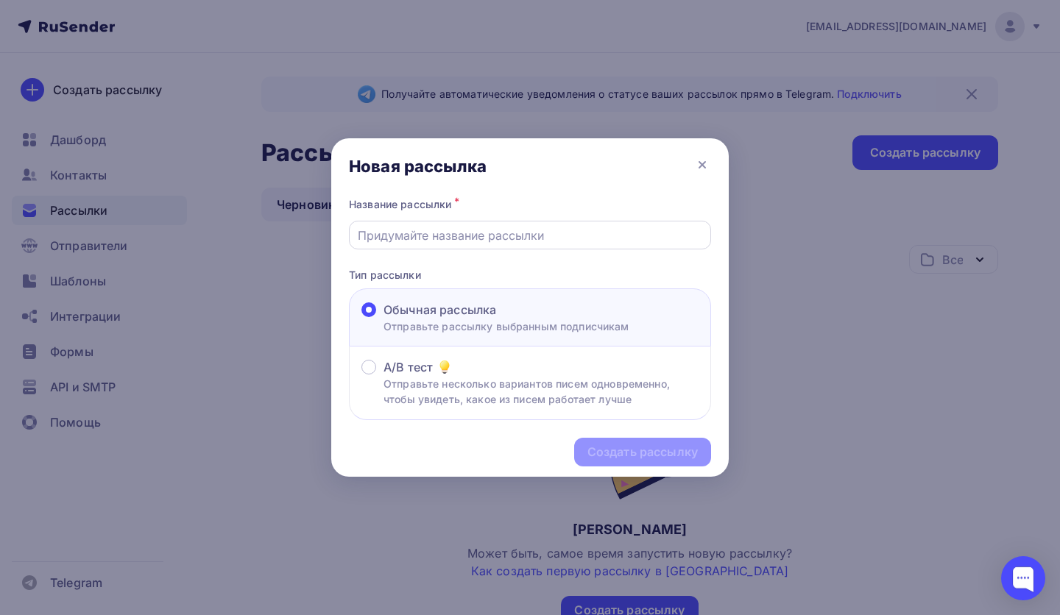
click at [483, 240] on input "text" at bounding box center [530, 236] width 345 height 18
type input "Первая по палате"
click at [576, 460] on div "Создать рассылку" at bounding box center [642, 452] width 137 height 29
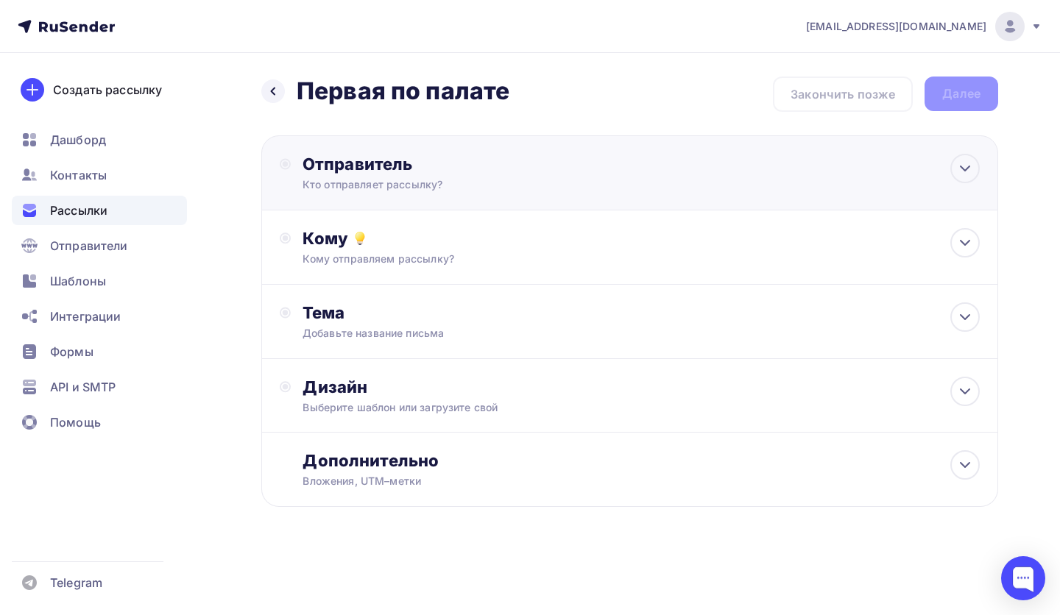
click at [493, 191] on div "Кто отправляет рассылку?" at bounding box center [446, 184] width 287 height 15
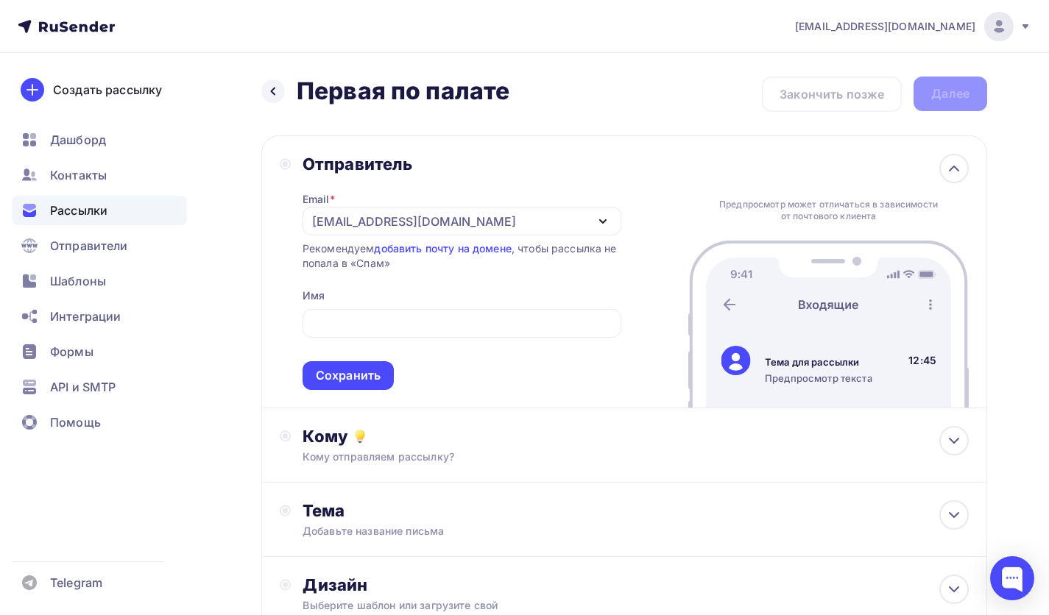
click at [691, 188] on div "Предпросмотр может отличаться в зависимости от почтового клиента Тема для рассы…" at bounding box center [828, 272] width 280 height 272
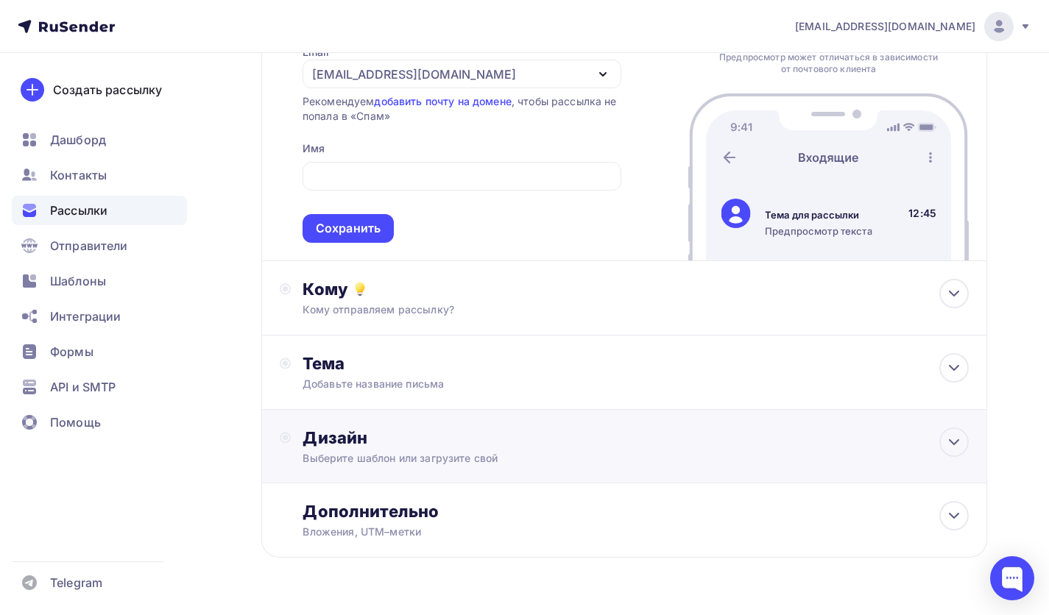
click at [590, 470] on div "Дизайн Выберите шаблон или загрузите свой" at bounding box center [624, 455] width 689 height 55
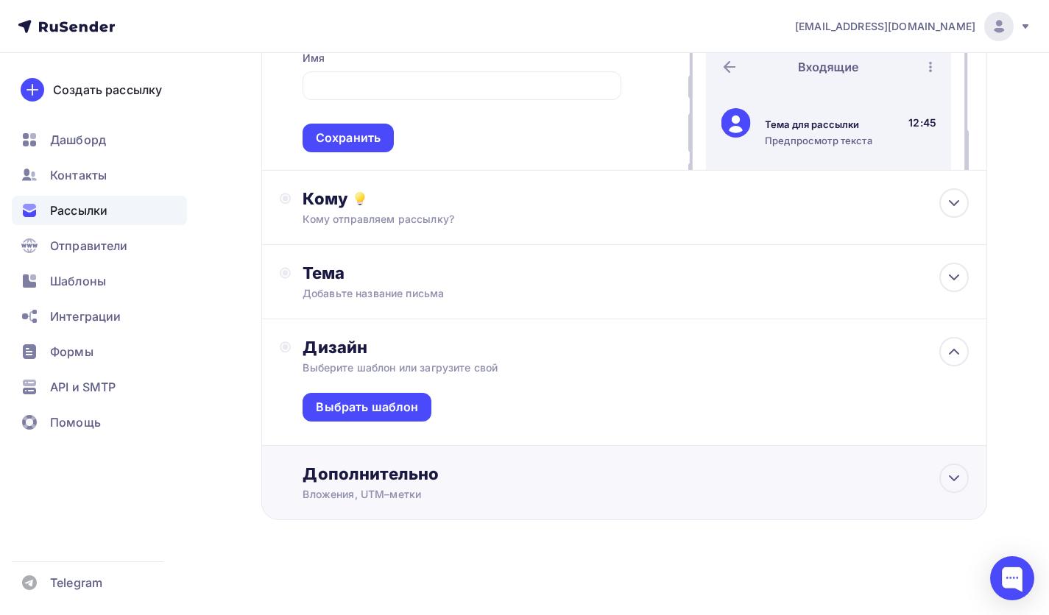
click at [505, 460] on div "Дополнительно Вложения, UTM–метки Вложения Добавить файл Максимальный суммарный…" at bounding box center [624, 483] width 726 height 74
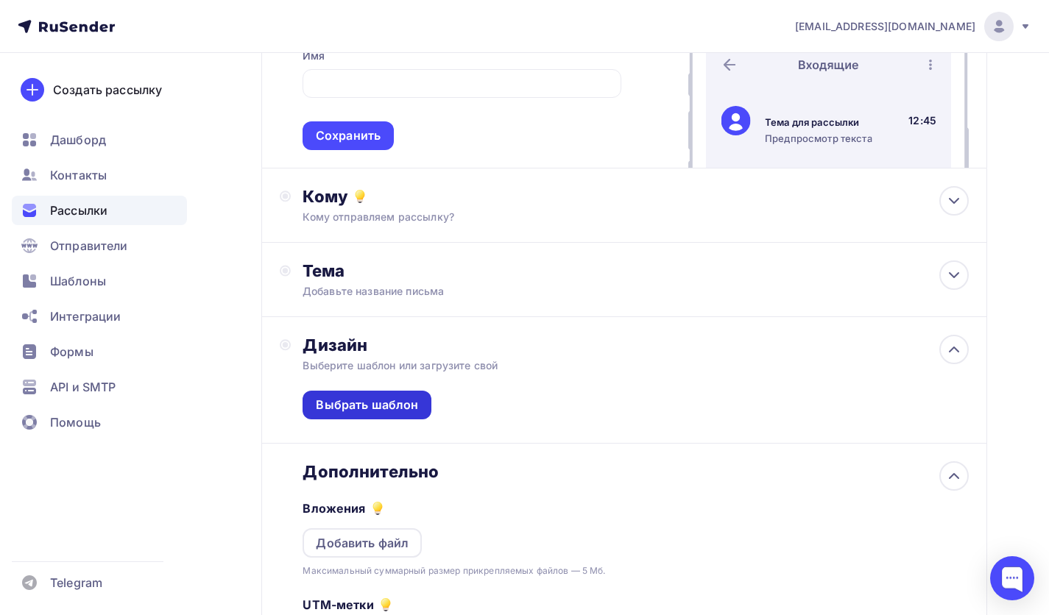
scroll to position [0, 0]
click at [395, 414] on div "Выбрать шаблон" at bounding box center [367, 405] width 102 height 17
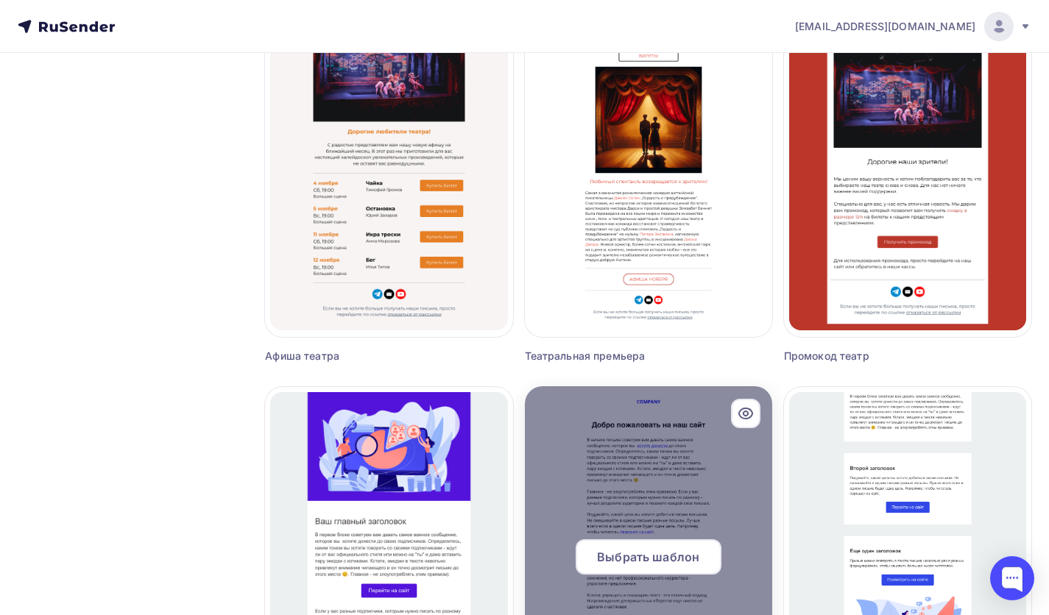
scroll to position [1298, 0]
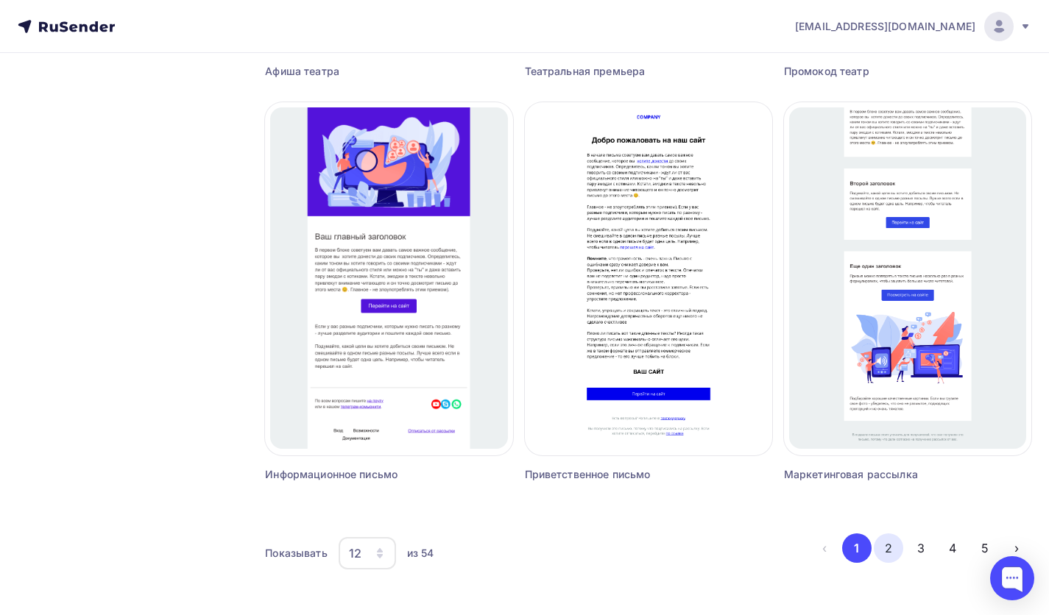
click at [880, 537] on button "2" at bounding box center [888, 548] width 29 height 29
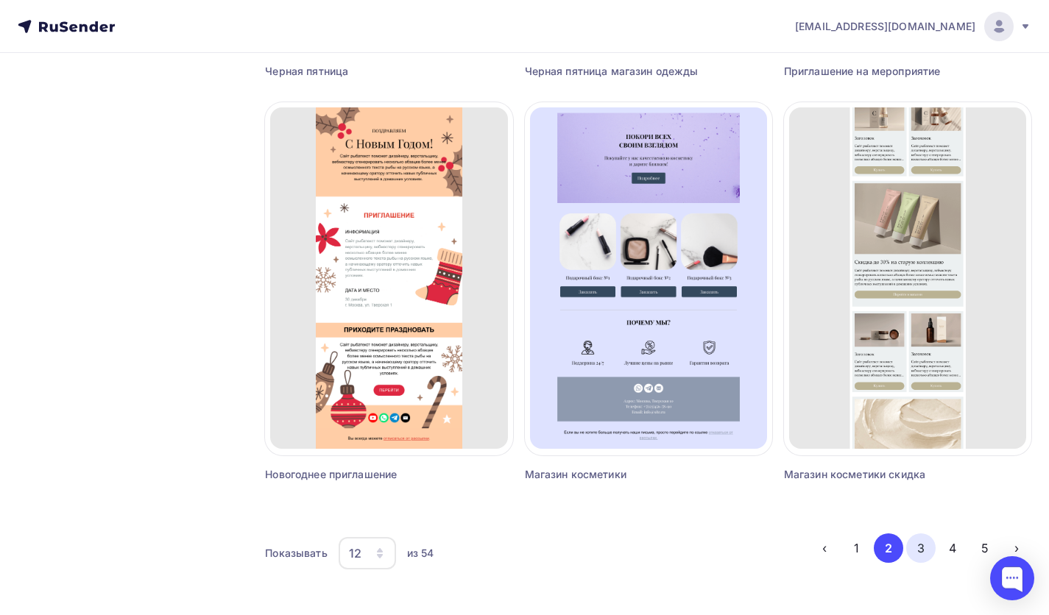
click at [921, 548] on button "3" at bounding box center [920, 548] width 29 height 29
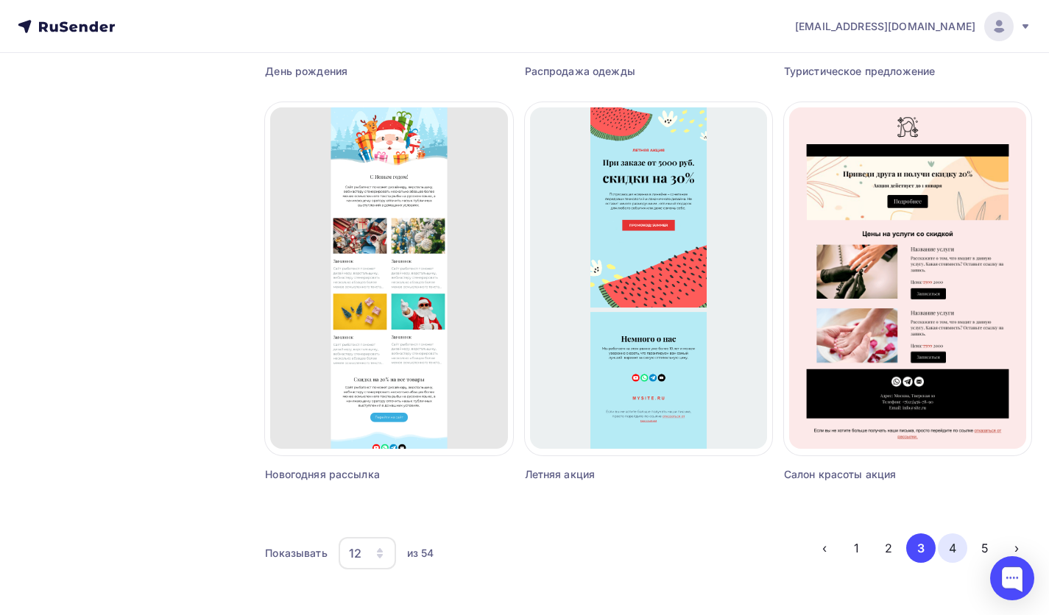
click at [947, 549] on button "4" at bounding box center [952, 548] width 29 height 29
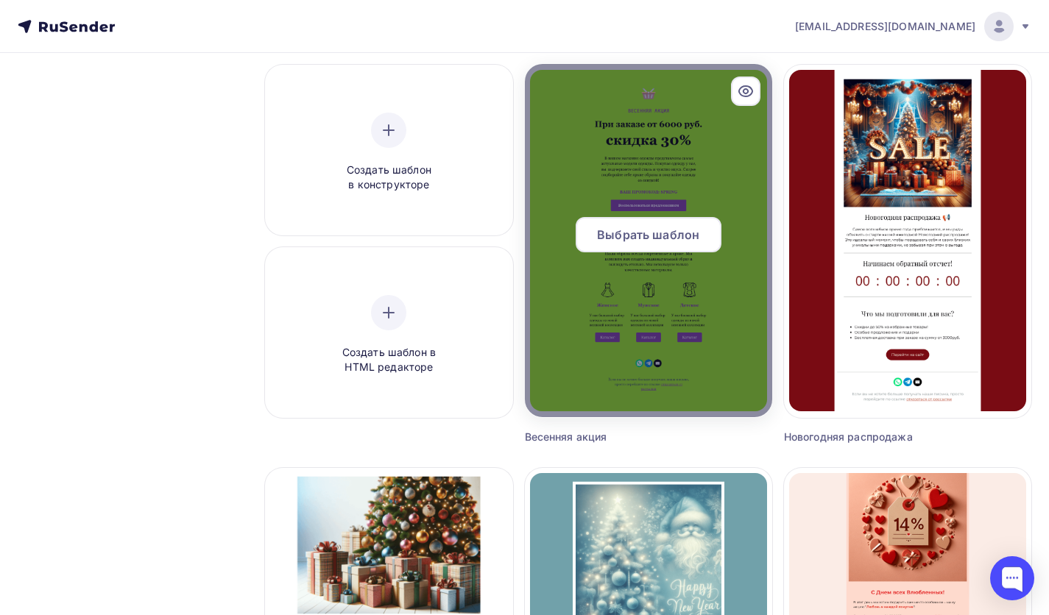
scroll to position [0, 0]
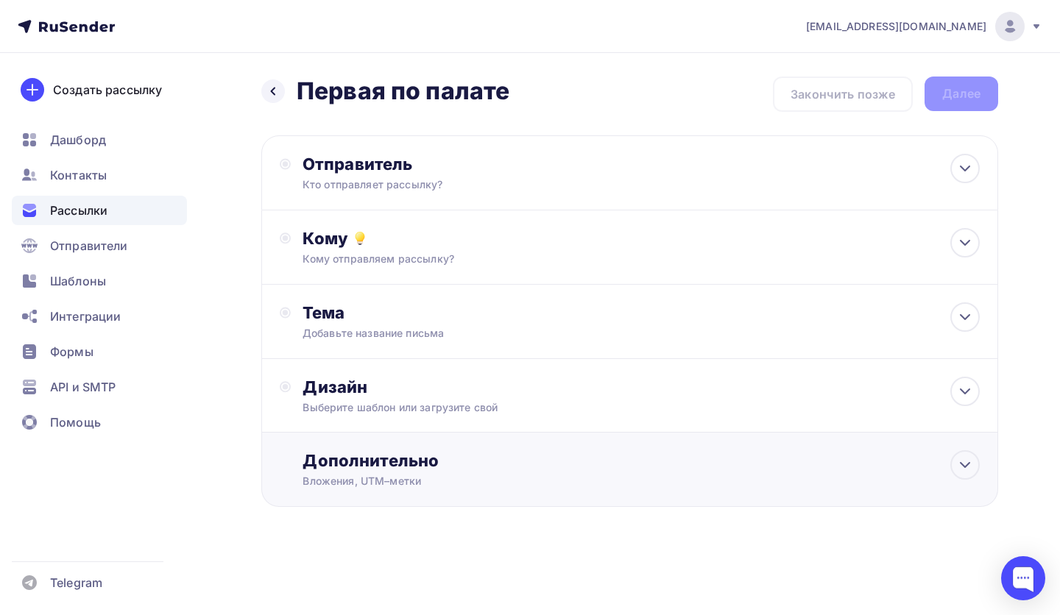
click at [448, 479] on div "Вложения, UTM–метки" at bounding box center [608, 481] width 610 height 15
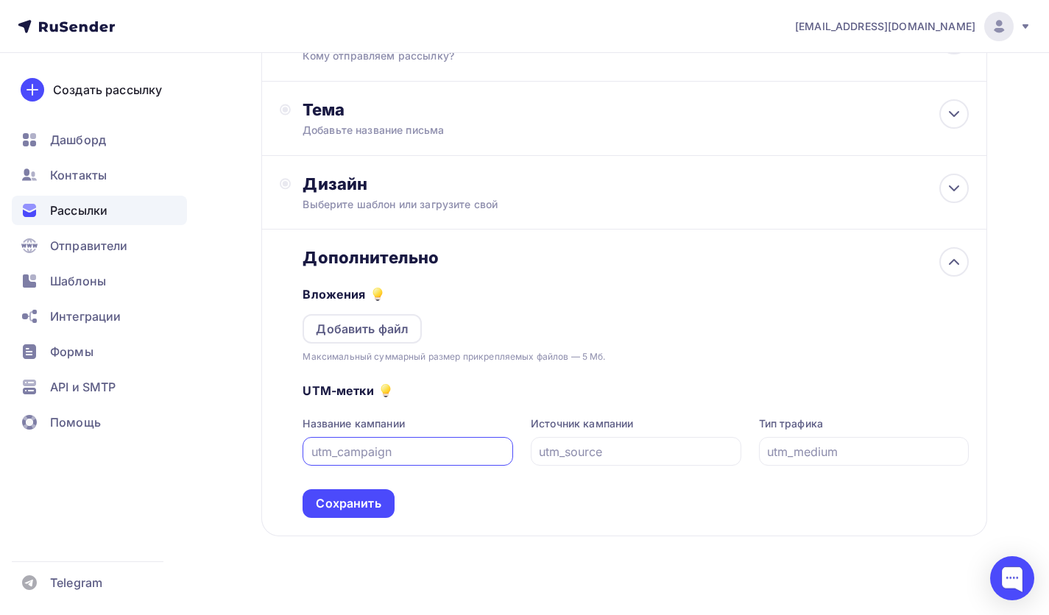
scroll to position [221, 0]
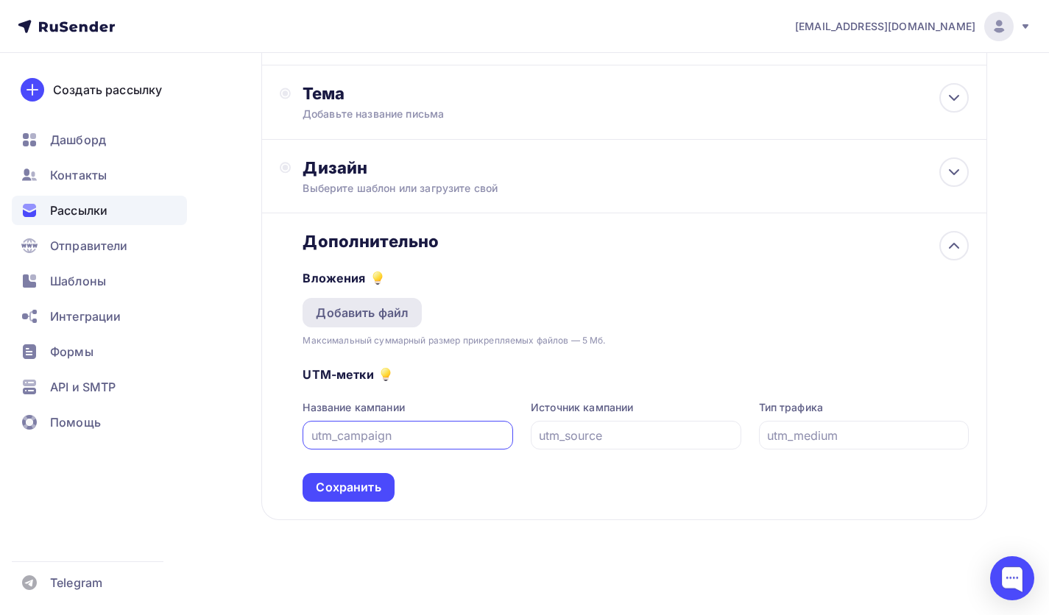
click at [400, 317] on div "Добавить файл" at bounding box center [362, 313] width 93 height 18
click at [361, 314] on div "Добавить файл" at bounding box center [362, 313] width 93 height 18
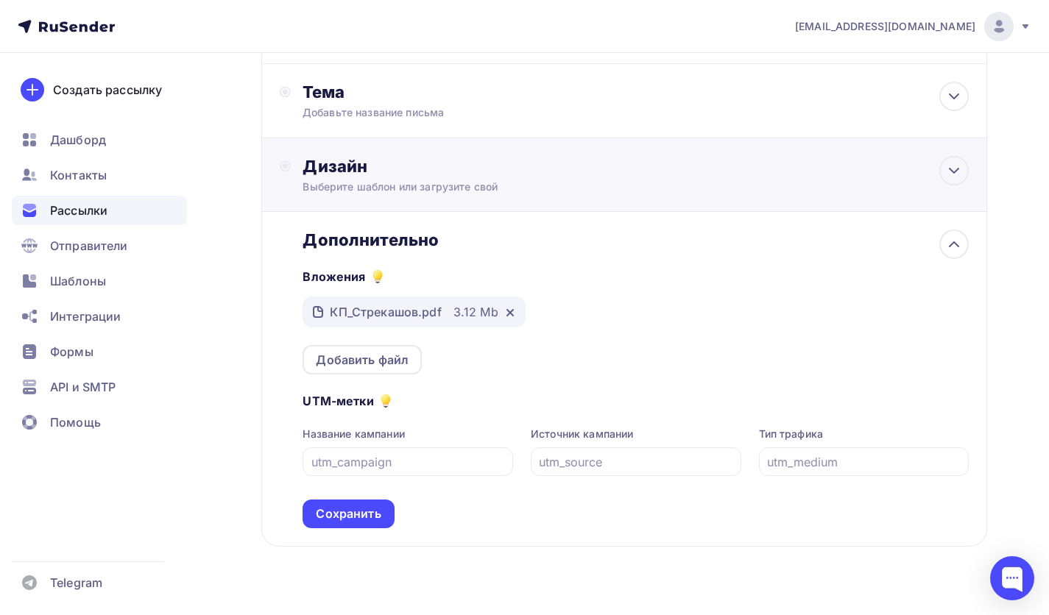
click at [437, 188] on div "Выберите шаблон или загрузите свой" at bounding box center [602, 187] width 599 height 15
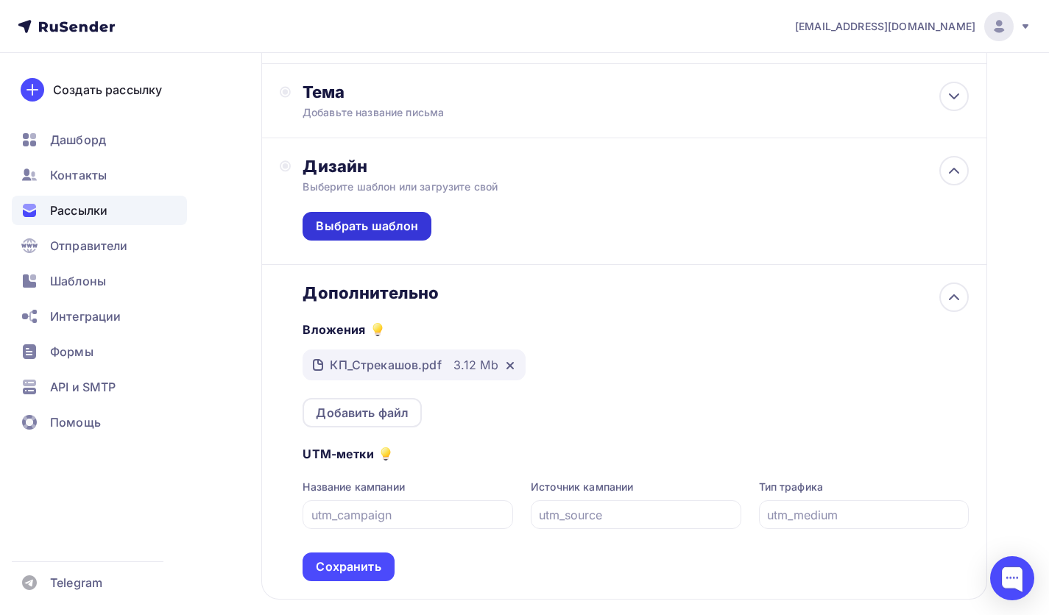
scroll to position [147, 0]
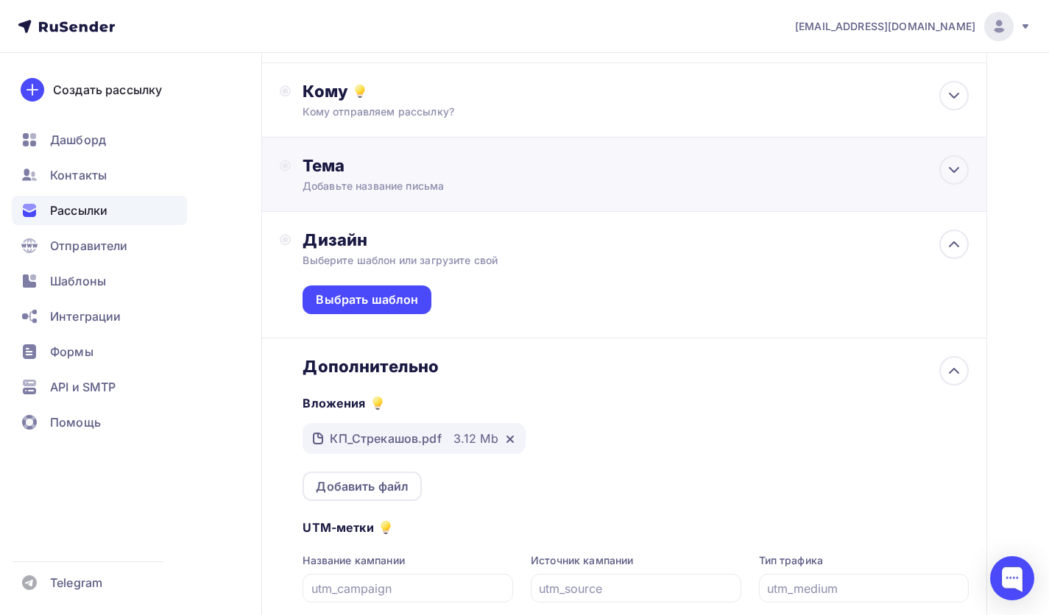
click at [406, 200] on div "Тема Добавьте название письма Тема * Рекомендуем использовать не более 150 симв…" at bounding box center [624, 175] width 726 height 74
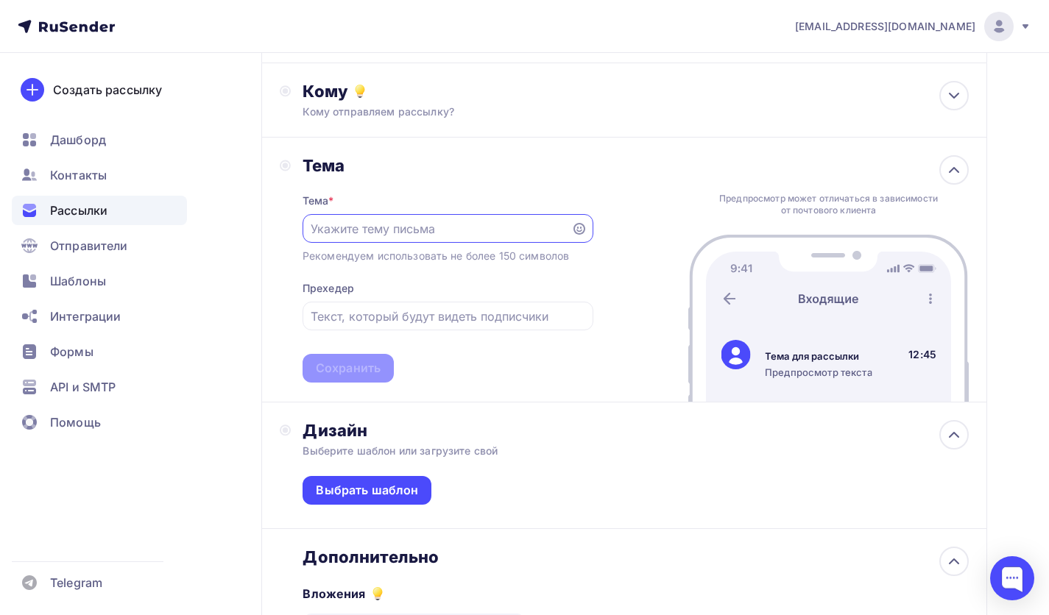
scroll to position [1, 0]
click at [338, 325] on input "text" at bounding box center [448, 317] width 274 height 18
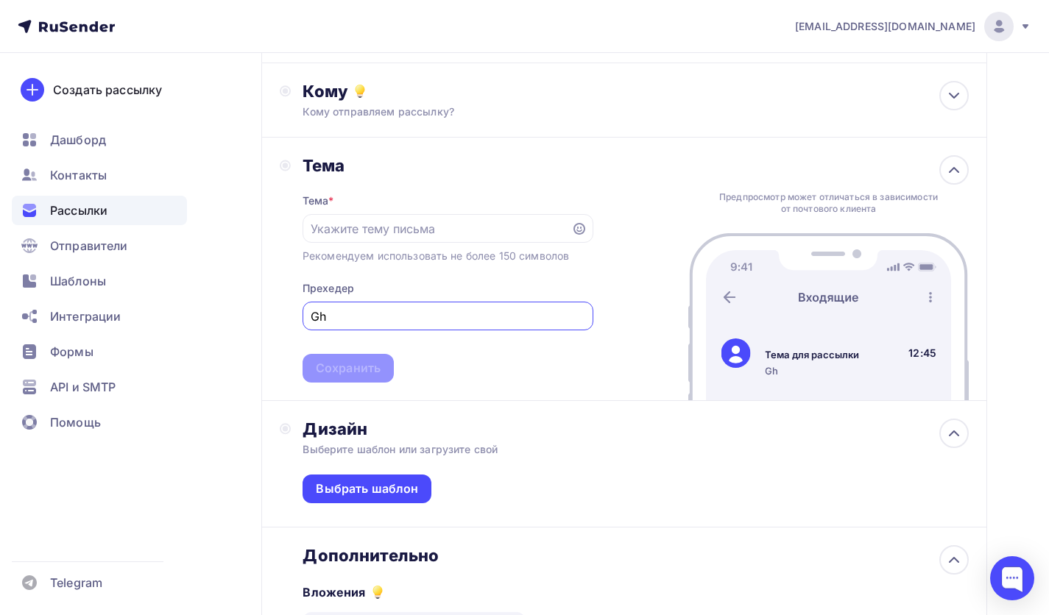
type input "G"
drag, startPoint x: 408, startPoint y: 319, endPoint x: 276, endPoint y: 319, distance: 131.8
click at [276, 319] on div "Тема Тема * Рекомендуем использовать не более 150 символов Прехедер Продвижение…" at bounding box center [624, 270] width 726 height 264
click at [317, 320] on input "развитие вашего бизнеса" at bounding box center [448, 317] width 274 height 18
click at [520, 321] on input "Развитие вашего бизнеса" at bounding box center [448, 317] width 274 height 18
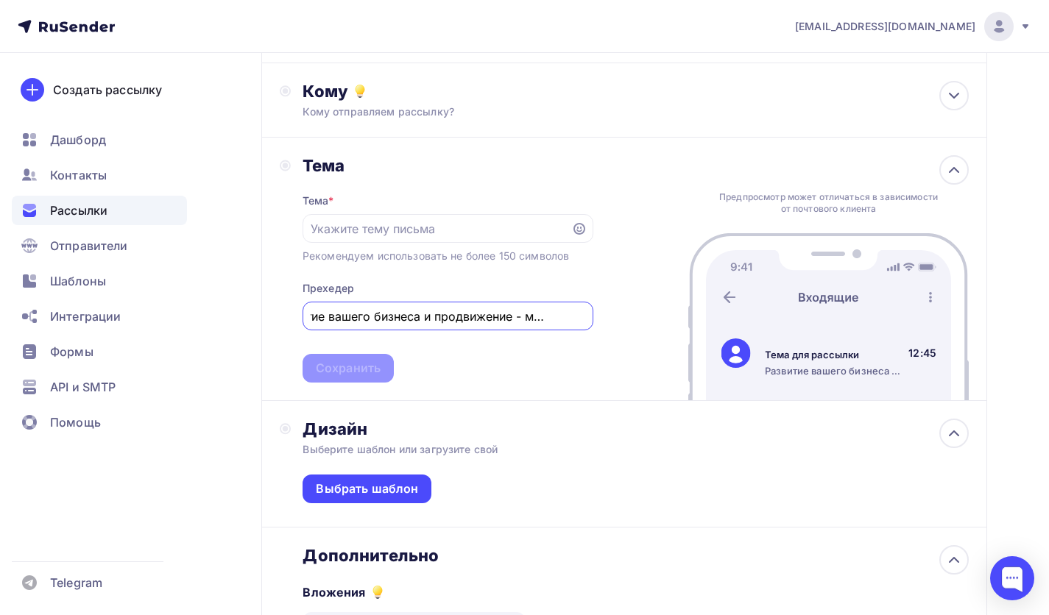
scroll to position [0, 44]
click at [555, 317] on input "Развитие вашего бизнеса и продвижение - моя забота" at bounding box center [448, 317] width 274 height 18
drag, startPoint x: 504, startPoint y: 322, endPoint x: 614, endPoint y: 322, distance: 109.7
click at [614, 322] on div "[PERSON_NAME] * Рекомендуем использовать не более 150 символов Прехедер Развити…" at bounding box center [624, 270] width 726 height 264
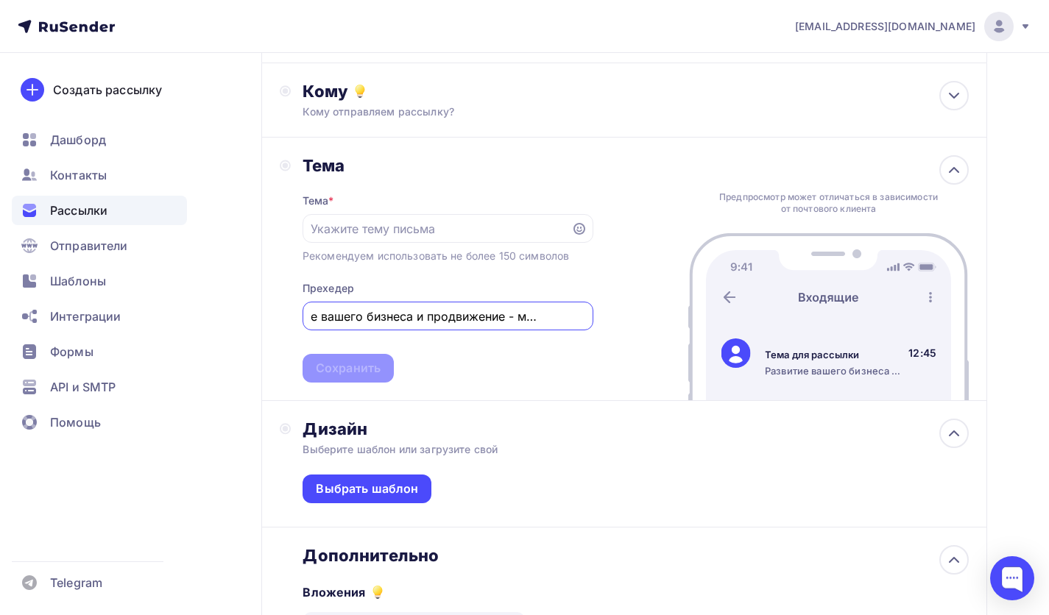
click at [600, 351] on div "[PERSON_NAME] * Рекомендуем использовать не более 150 символов Прехедер Развити…" at bounding box center [624, 270] width 726 height 264
drag, startPoint x: 555, startPoint y: 320, endPoint x: 622, endPoint y: 326, distance: 67.3
click at [622, 326] on div "[PERSON_NAME] * Рекомендуем использовать не более 150 символов Прехедер Развити…" at bounding box center [624, 270] width 726 height 264
type input "Развитие вашего бизнеса и продвижение - моя работа"
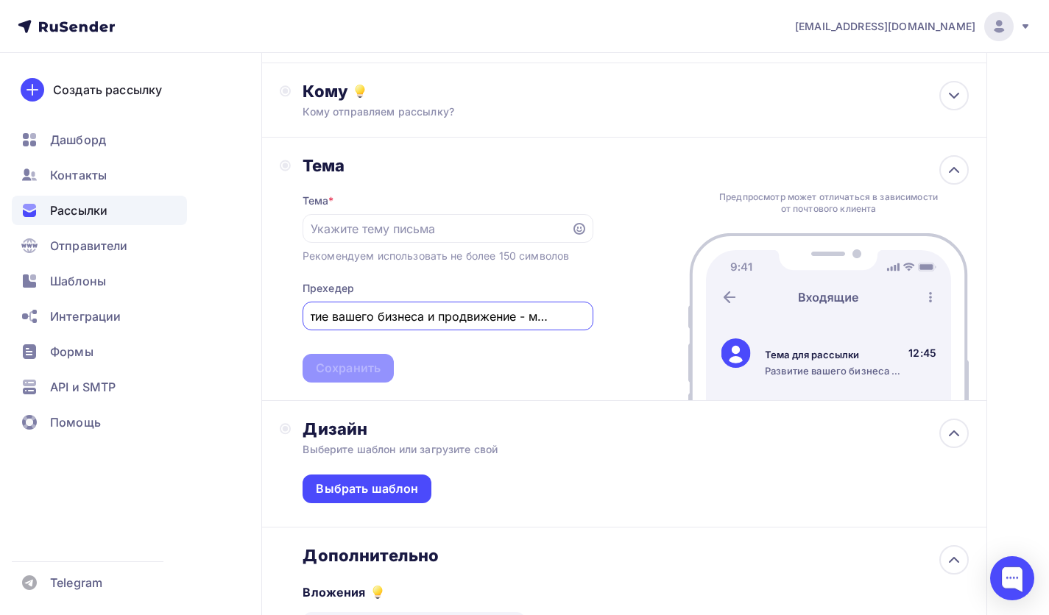
scroll to position [0, 46]
click at [480, 239] on div at bounding box center [448, 228] width 291 height 29
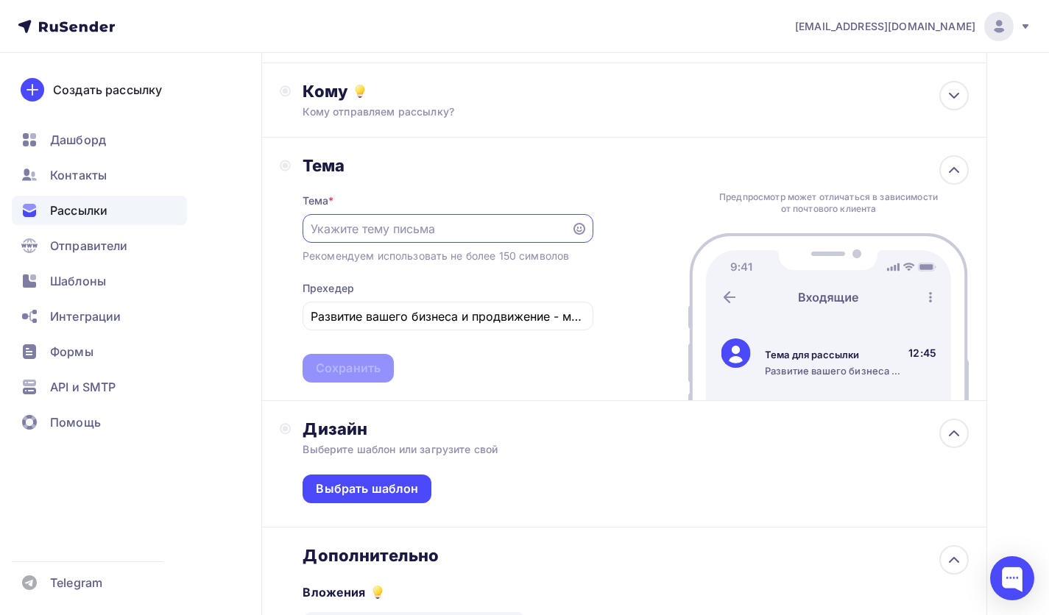
click at [461, 236] on input "text" at bounding box center [437, 229] width 252 height 18
type input "Сотрудничество. Маркетинг, развитие"
click at [585, 280] on div "Тема * Сотрудничество. Маркетинг, развитие Рекомендуем использовать не более 15…" at bounding box center [448, 279] width 291 height 207
